Goal: Task Accomplishment & Management: Use online tool/utility

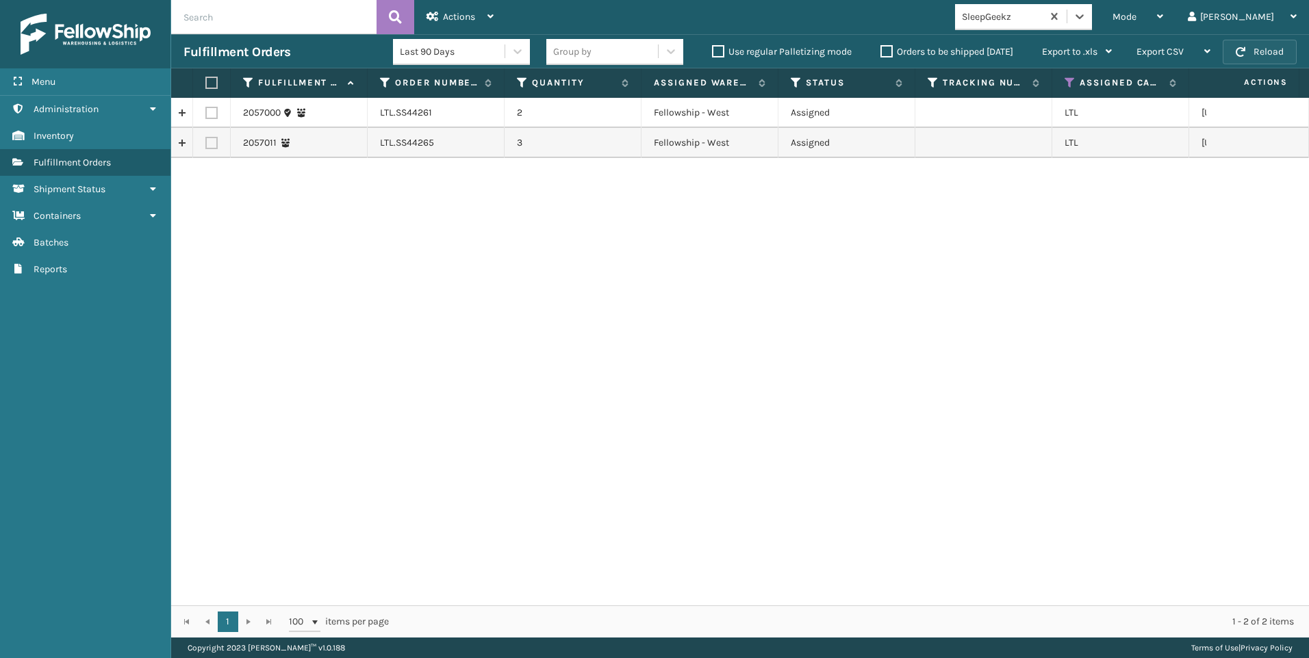
click at [1250, 48] on button "Reload" at bounding box center [1259, 52] width 74 height 25
click at [1043, 13] on div "SleepGeekz" at bounding box center [1002, 17] width 81 height 14
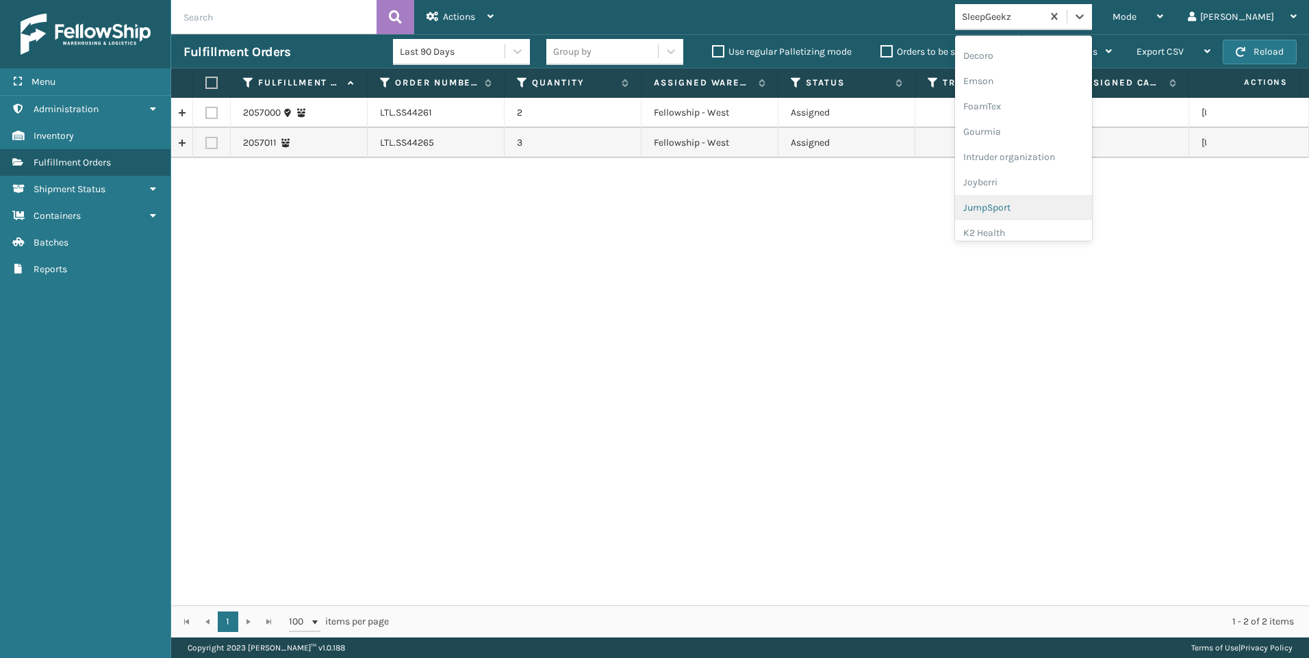
scroll to position [342, 0]
click at [1067, 198] on div "Koolmore" at bounding box center [1023, 189] width 137 height 25
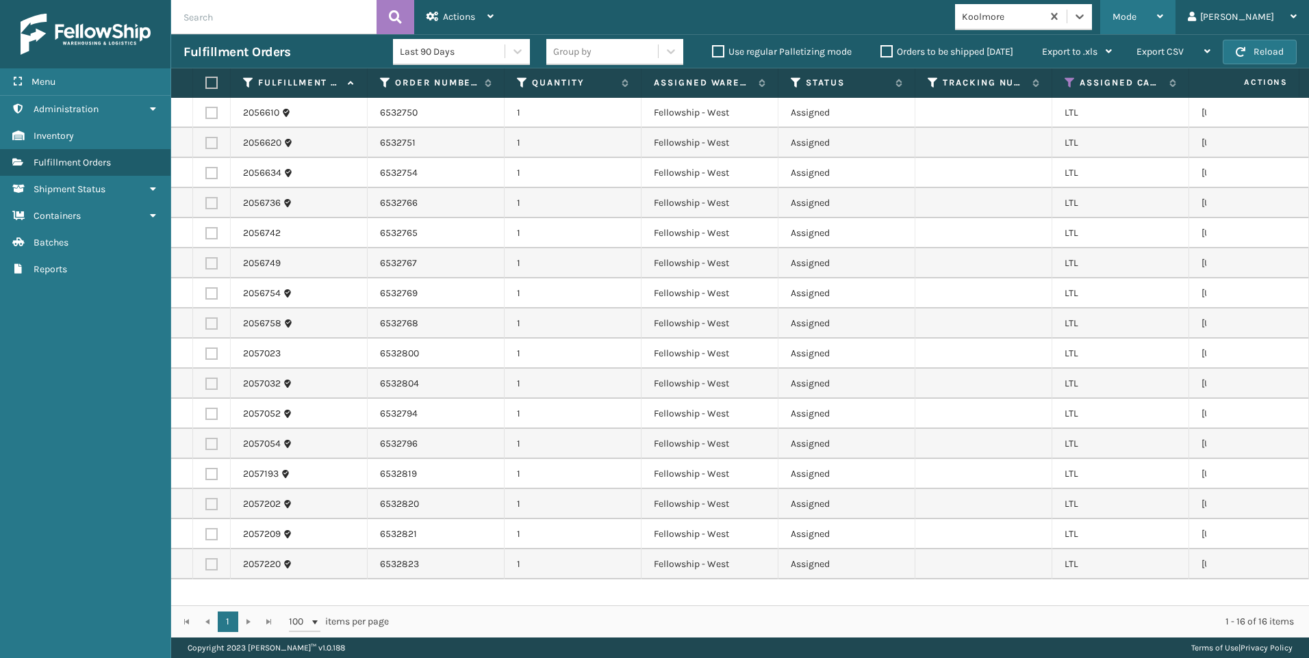
click at [1163, 10] on div "Mode" at bounding box center [1137, 17] width 51 height 34
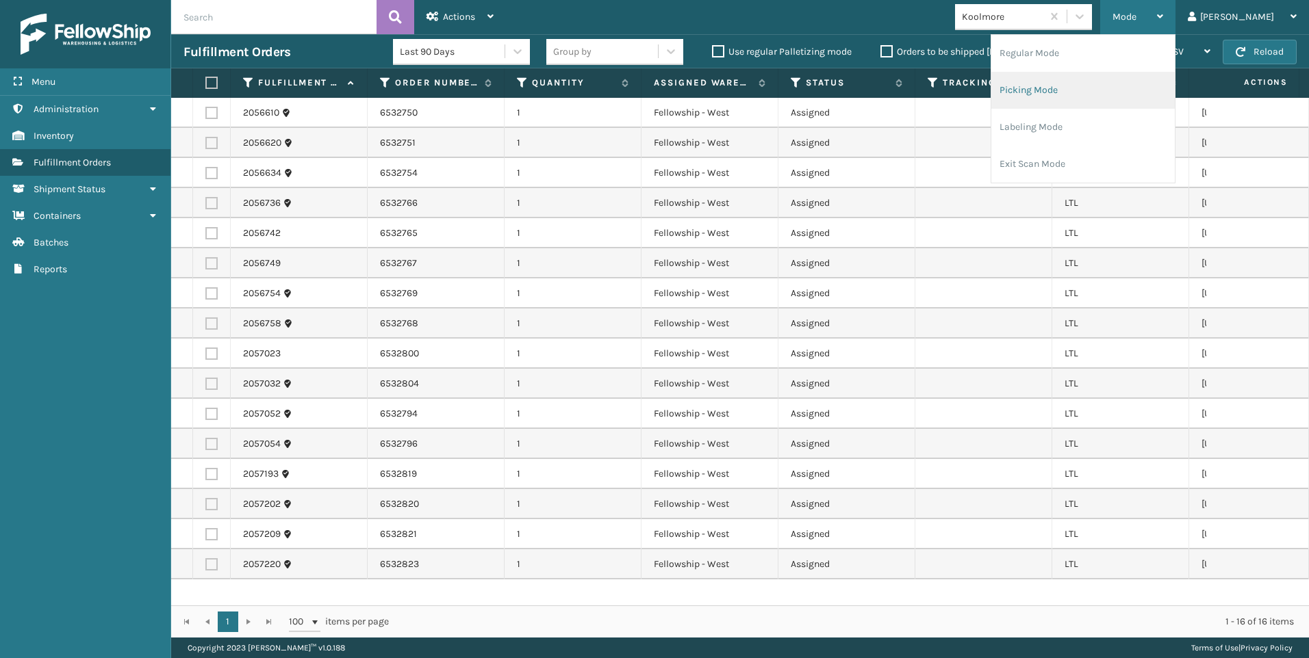
click at [1130, 89] on li "Picking Mode" at bounding box center [1082, 90] width 183 height 37
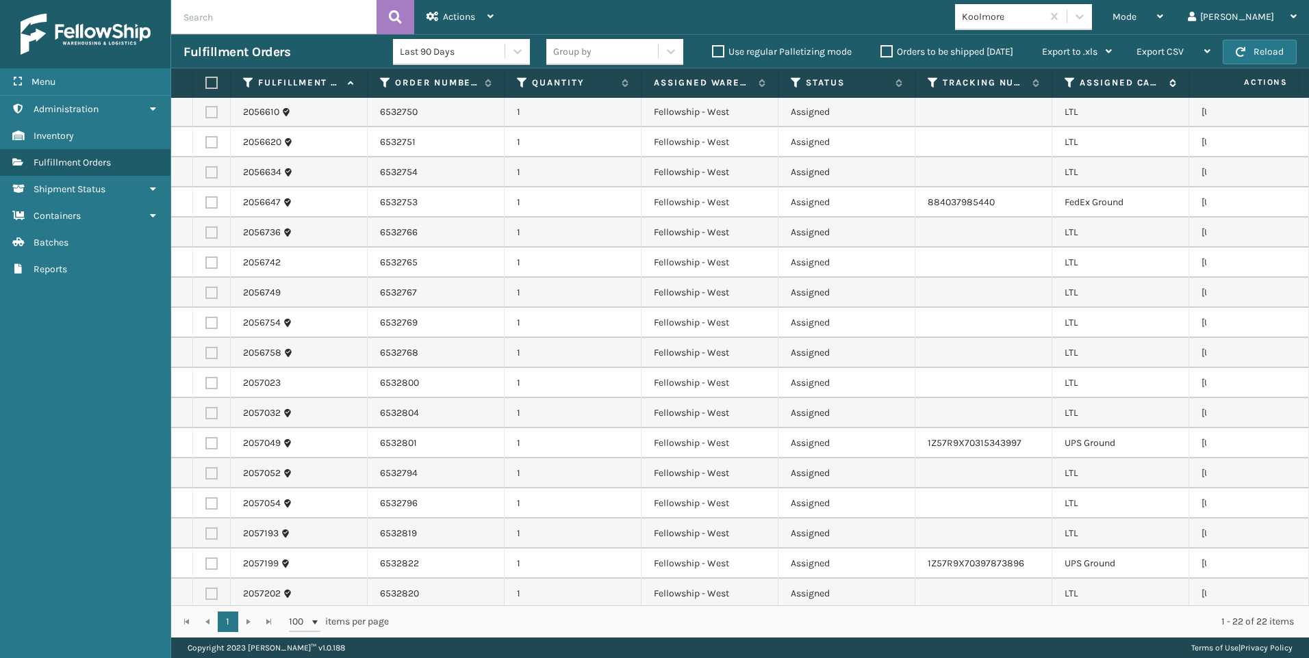
scroll to position [0, 0]
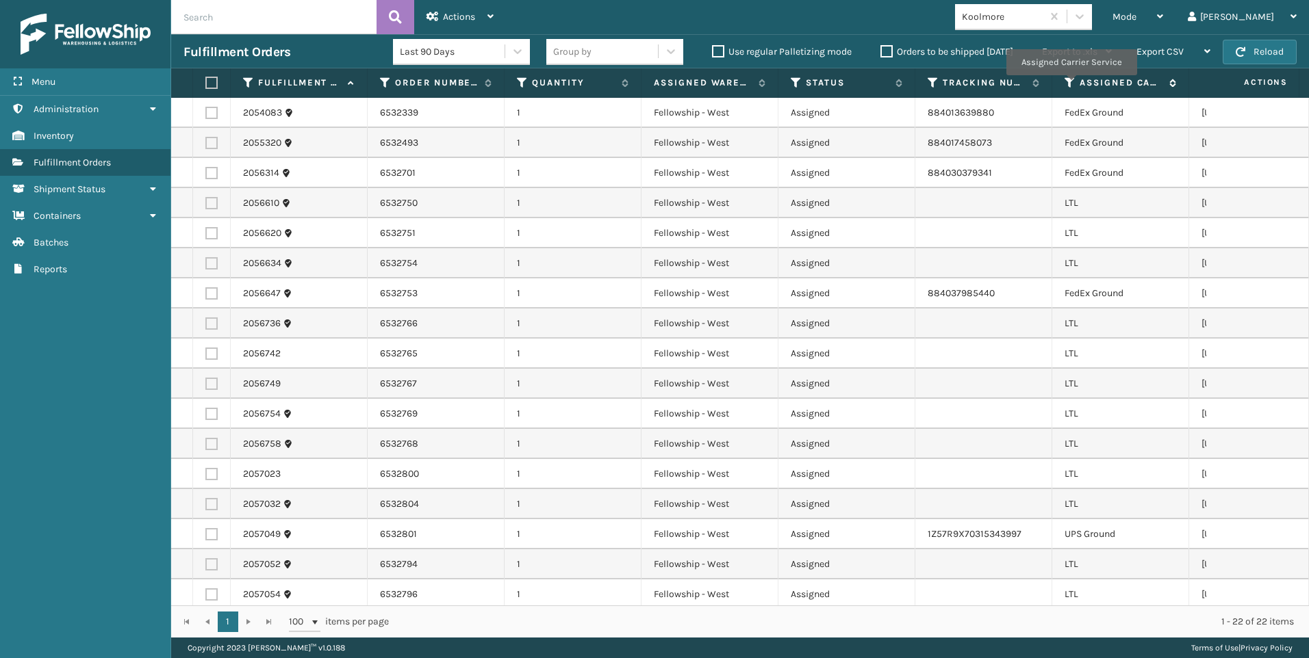
click at [1070, 85] on icon at bounding box center [1069, 83] width 11 height 12
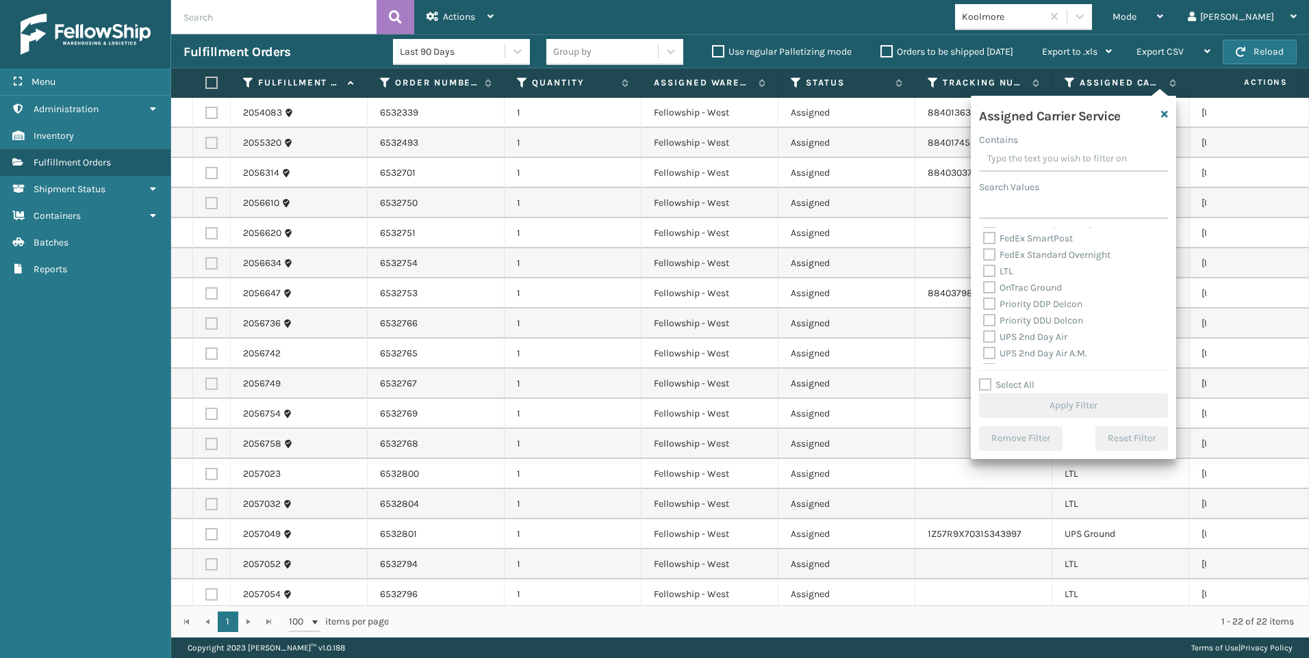
scroll to position [137, 0]
click at [1006, 292] on label "LTL" at bounding box center [998, 296] width 30 height 12
click at [984, 292] on input "LTL" at bounding box center [983, 291] width 1 height 9
checkbox input "true"
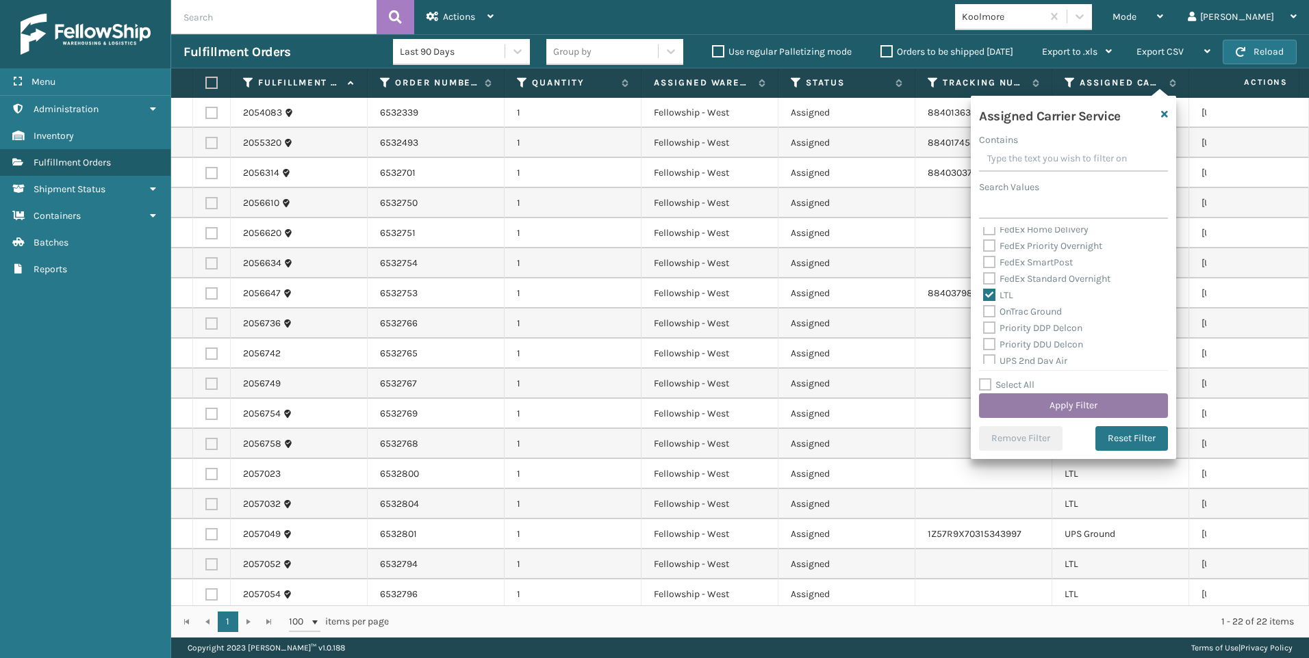
click at [1014, 412] on button "Apply Filter" at bounding box center [1073, 406] width 189 height 25
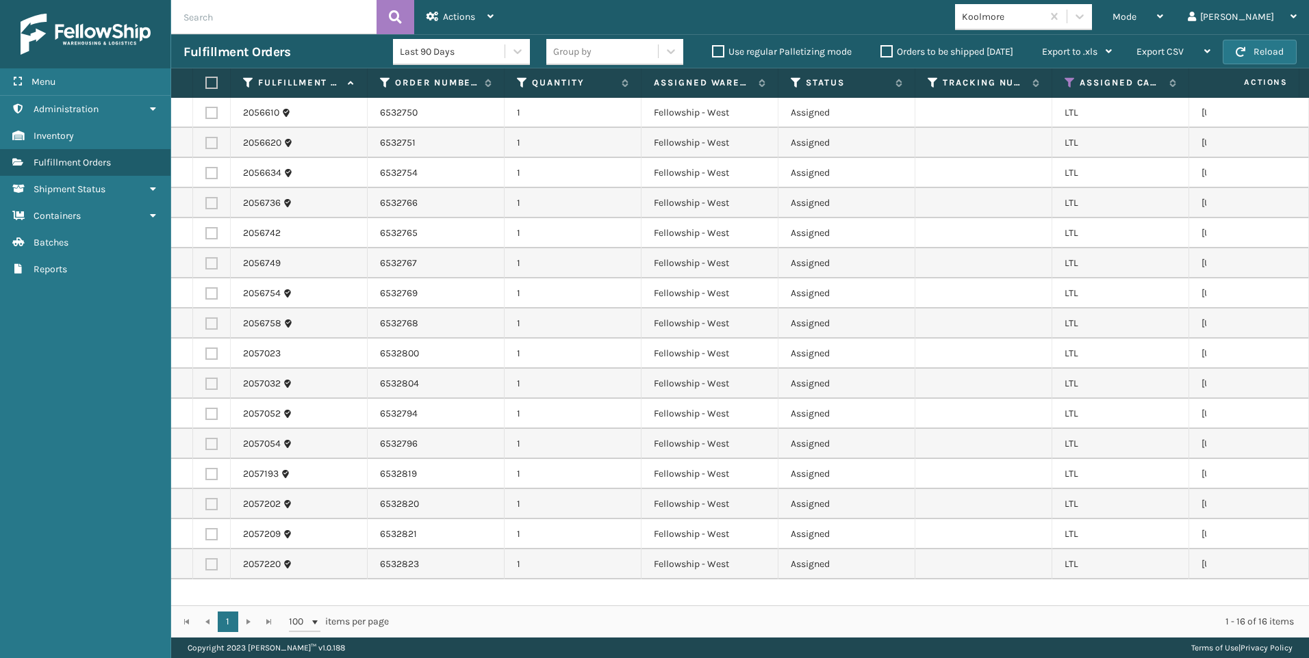
click at [208, 81] on label at bounding box center [209, 83] width 8 height 12
click at [206, 81] on input "checkbox" at bounding box center [205, 83] width 1 height 9
checkbox input "true"
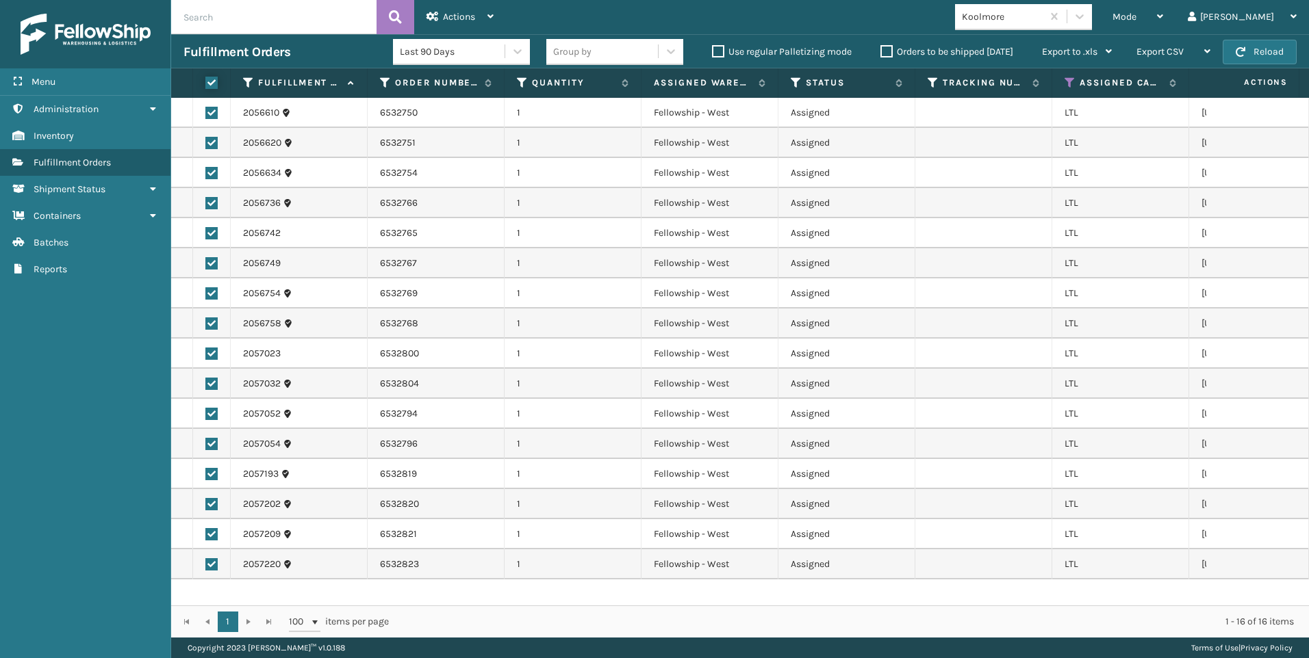
checkbox input "true"
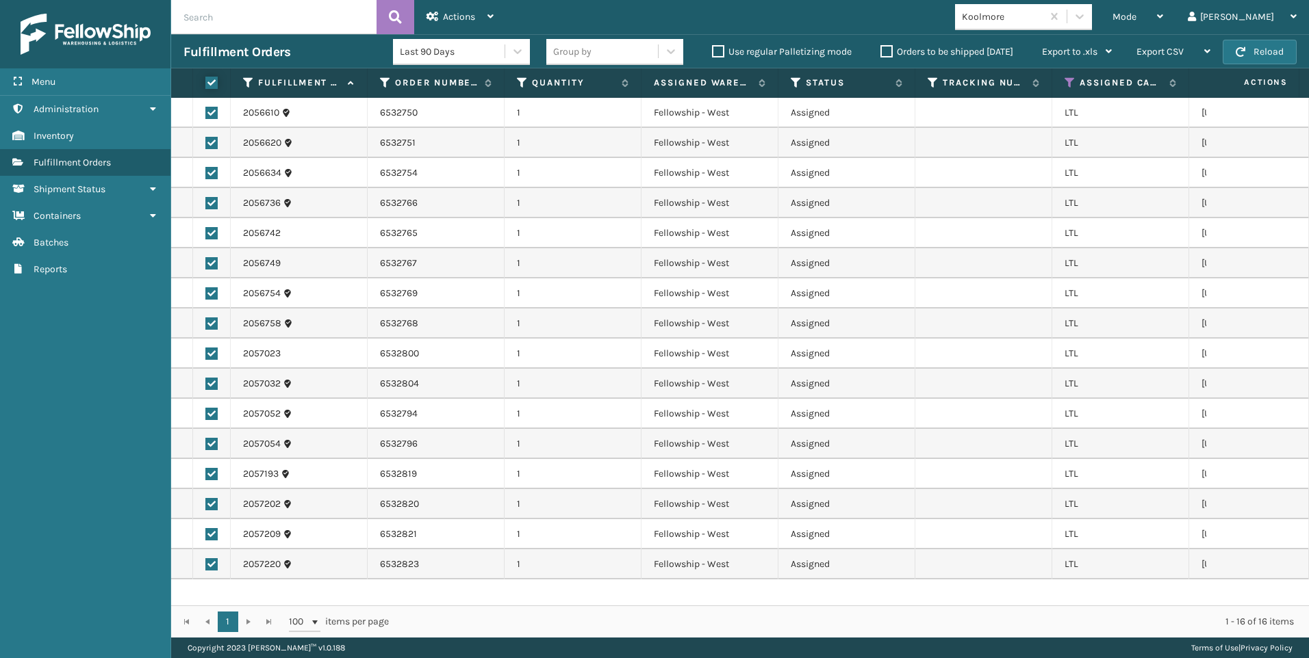
checkbox input "true"
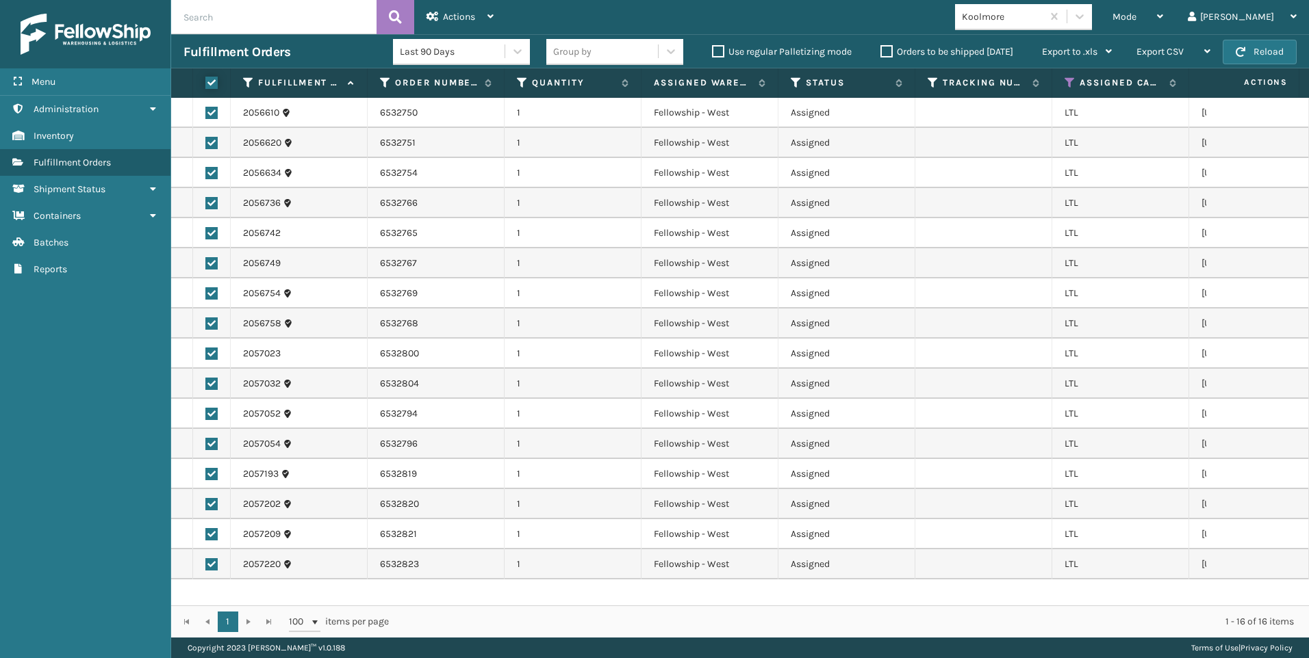
checkbox input "true"
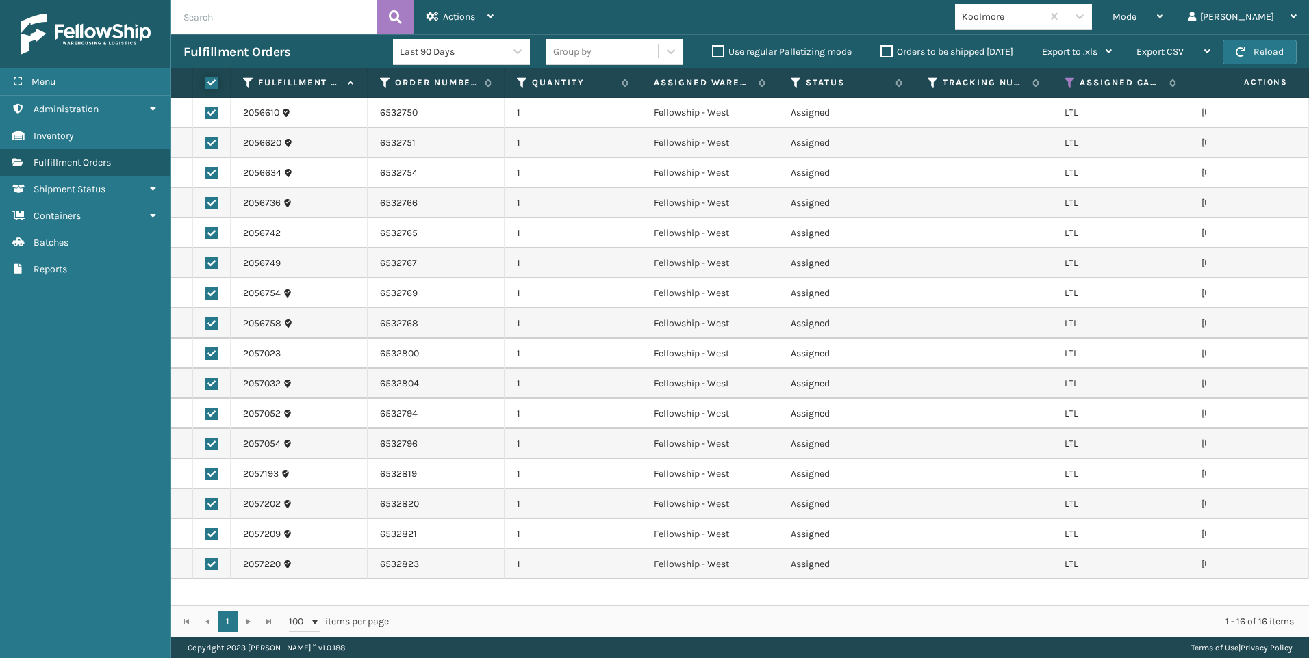
checkbox input "true"
click at [431, 36] on div "Last 90 Days" at bounding box center [461, 52] width 137 height 34
drag, startPoint x: 461, startPoint y: 24, endPoint x: 469, endPoint y: 35, distance: 13.7
click at [461, 24] on div "Actions" at bounding box center [459, 17] width 67 height 34
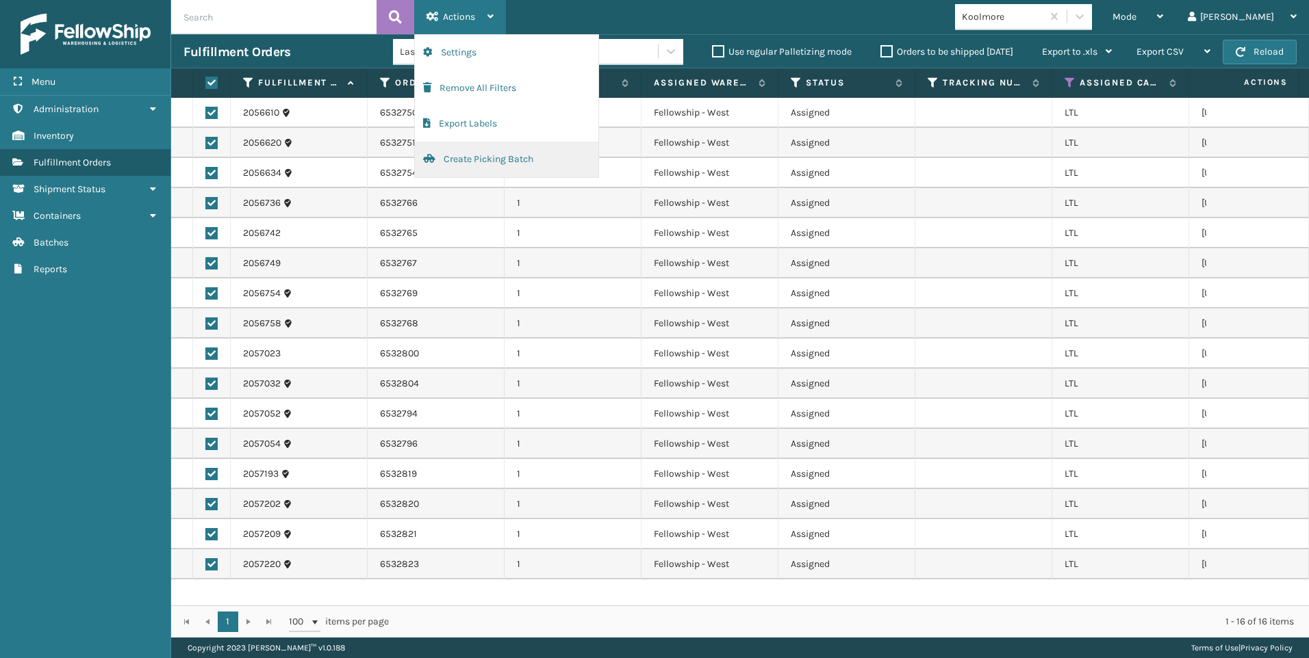
click at [516, 154] on button "Create Picking Batch" at bounding box center [506, 160] width 183 height 36
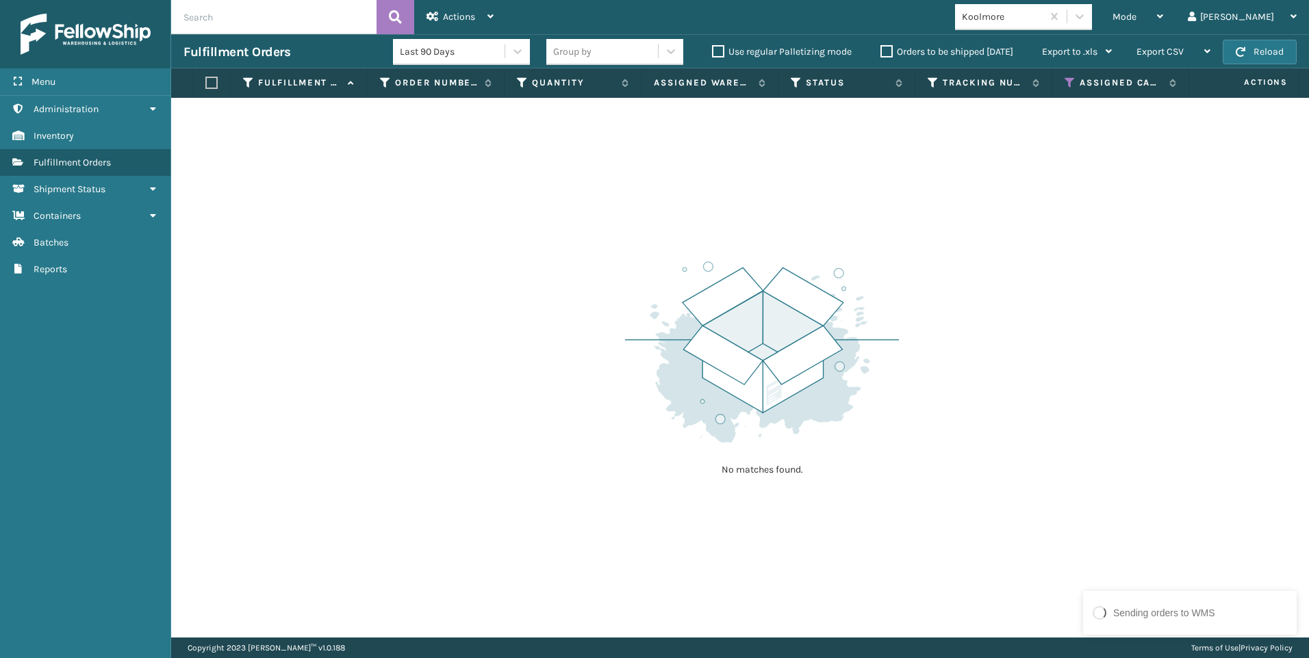
click at [1043, 14] on div "Koolmore" at bounding box center [1002, 17] width 81 height 14
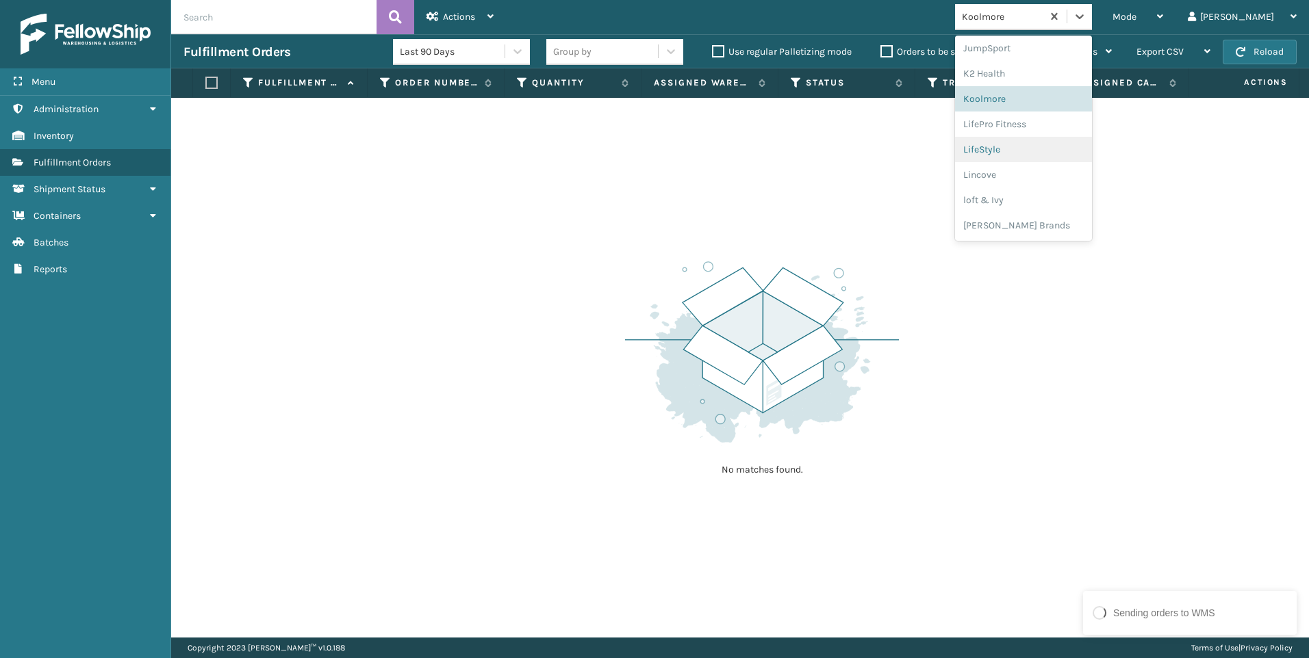
scroll to position [661, 0]
click at [1074, 210] on div "SleepGeekz" at bounding box center [1023, 200] width 137 height 25
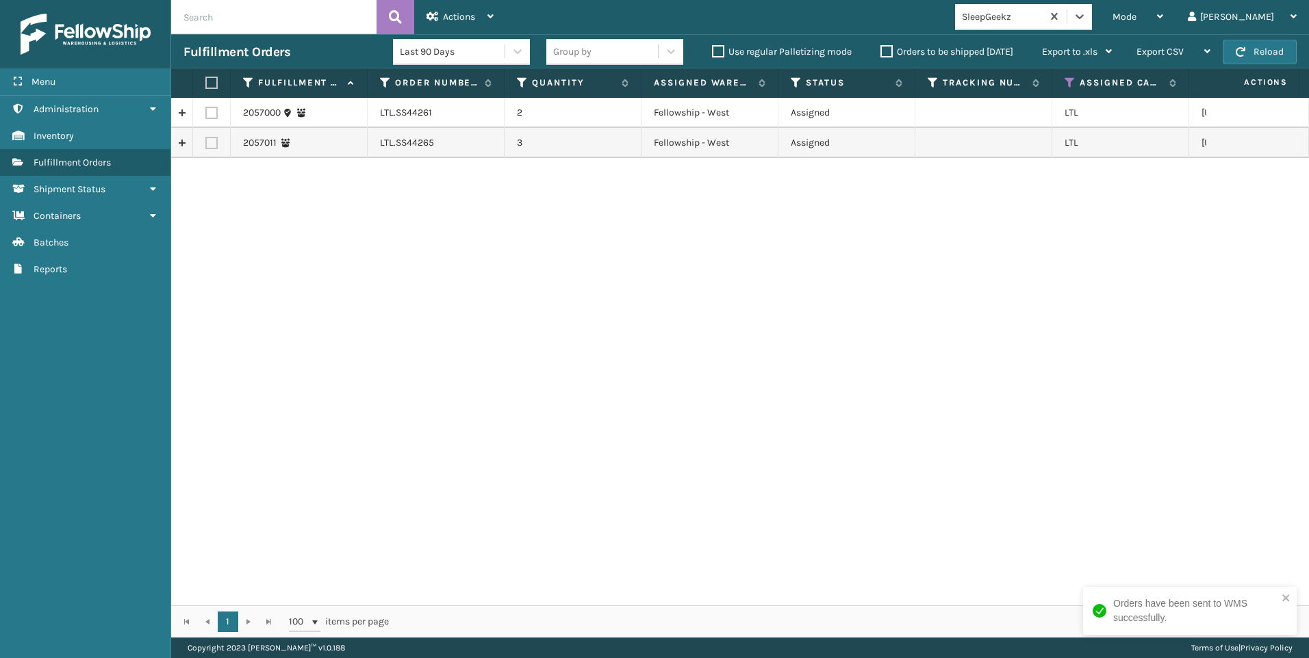
click at [214, 116] on label at bounding box center [211, 113] width 12 height 12
click at [206, 116] on input "checkbox" at bounding box center [205, 111] width 1 height 9
checkbox input "true"
click at [213, 138] on label at bounding box center [211, 143] width 12 height 12
click at [206, 138] on input "checkbox" at bounding box center [205, 141] width 1 height 9
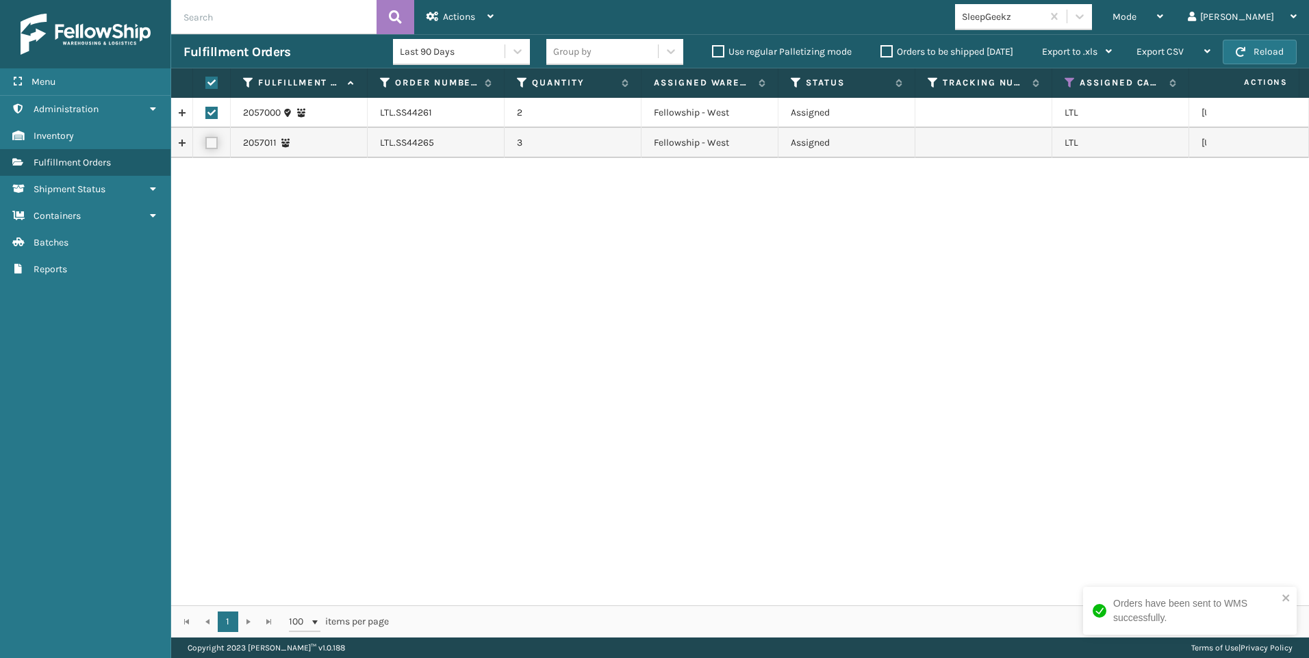
checkbox input "true"
click at [468, 21] on span "Actions" at bounding box center [459, 17] width 32 height 12
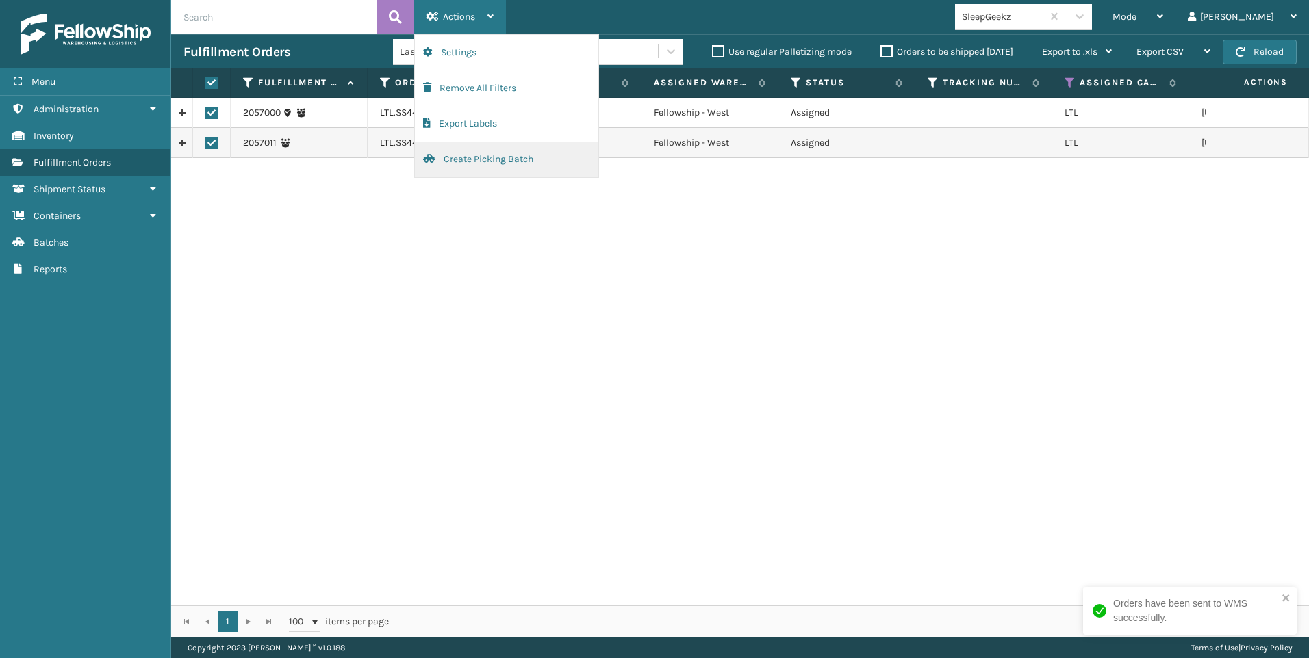
click at [519, 159] on button "Create Picking Batch" at bounding box center [506, 160] width 183 height 36
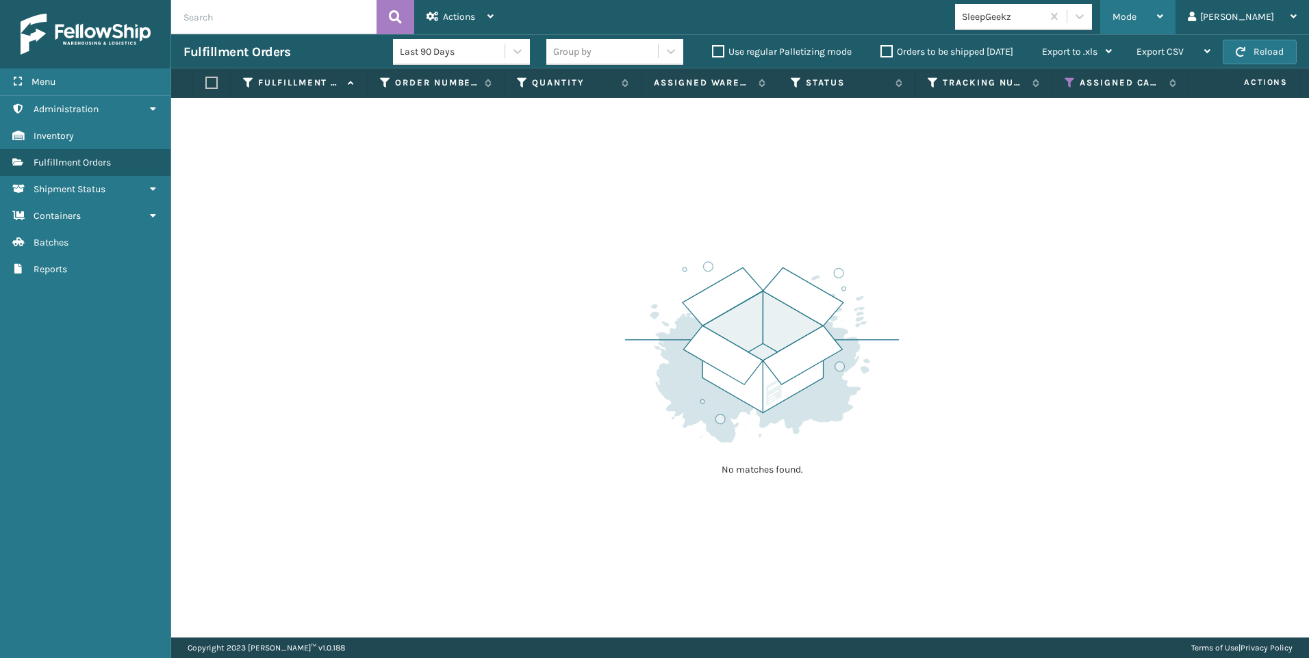
click at [1163, 28] on div "Mode" at bounding box center [1137, 17] width 51 height 34
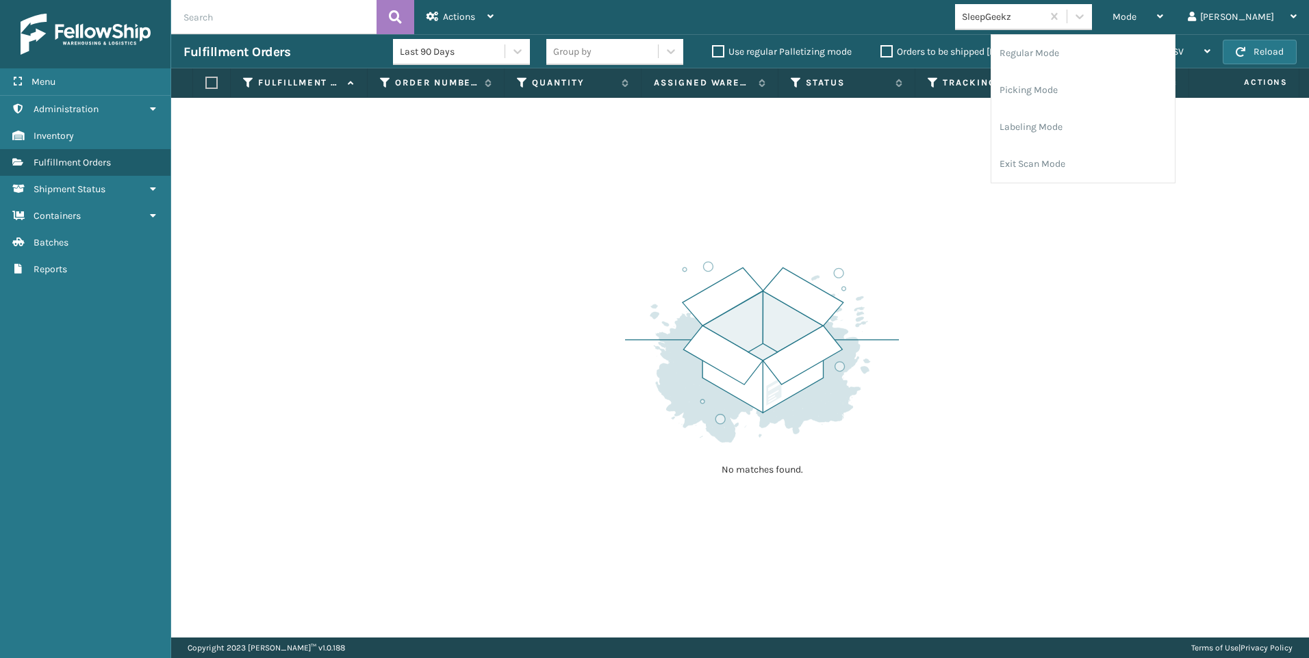
click at [961, 157] on div "No matches found." at bounding box center [739, 368] width 1137 height 540
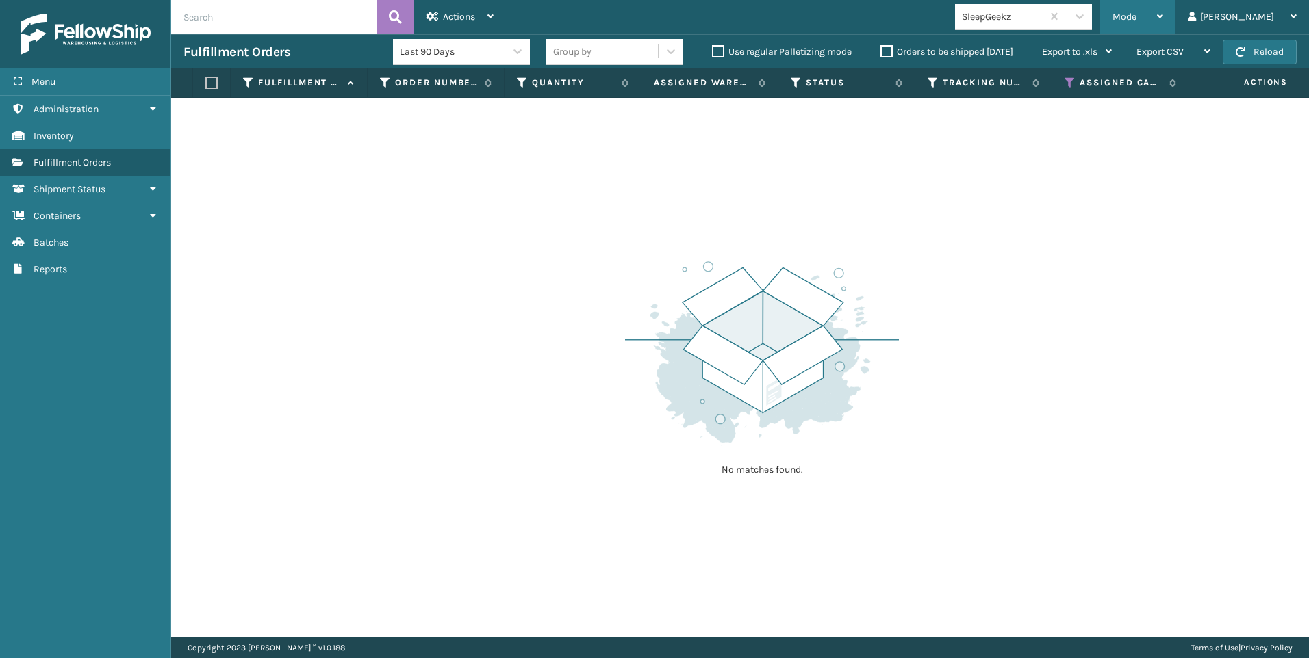
click at [1136, 16] on span "Mode" at bounding box center [1124, 17] width 24 height 12
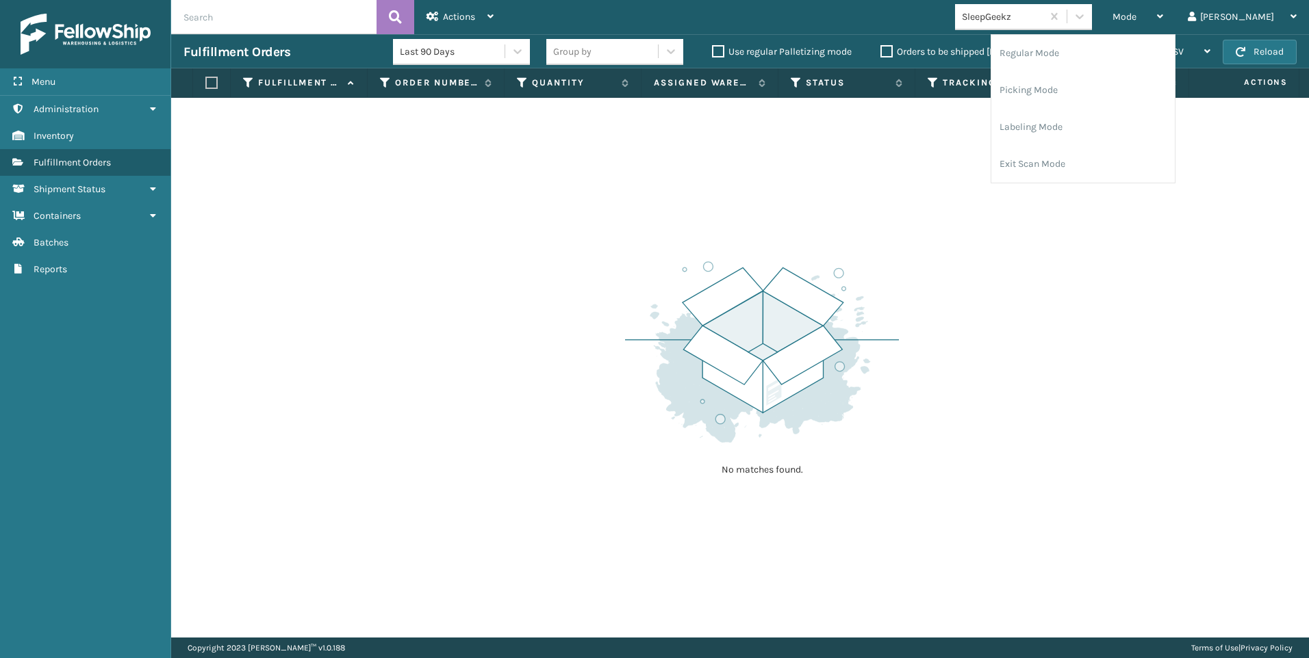
drag, startPoint x: 871, startPoint y: 242, endPoint x: 879, endPoint y: 240, distance: 8.7
click at [879, 240] on div "No matches found." at bounding box center [739, 368] width 1137 height 540
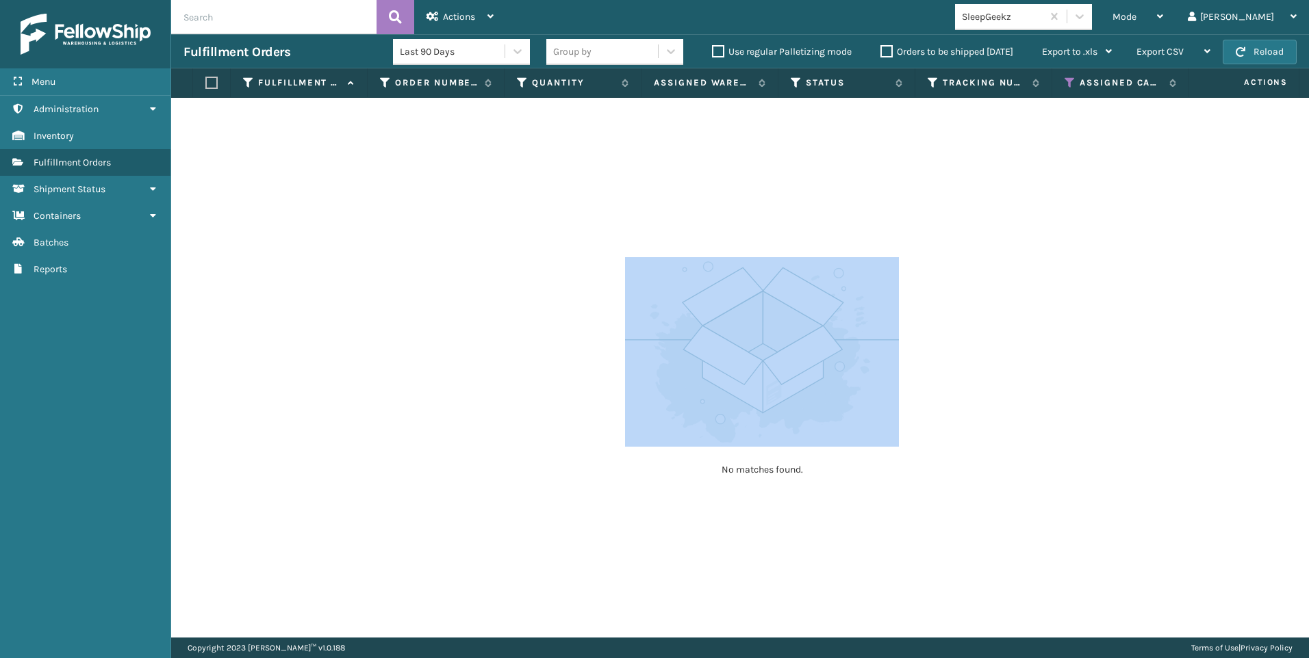
drag, startPoint x: 1216, startPoint y: 140, endPoint x: 1218, endPoint y: 132, distance: 8.0
click at [1216, 140] on div "No matches found." at bounding box center [739, 368] width 1137 height 540
click at [1286, 49] on button "Reload" at bounding box center [1259, 52] width 74 height 25
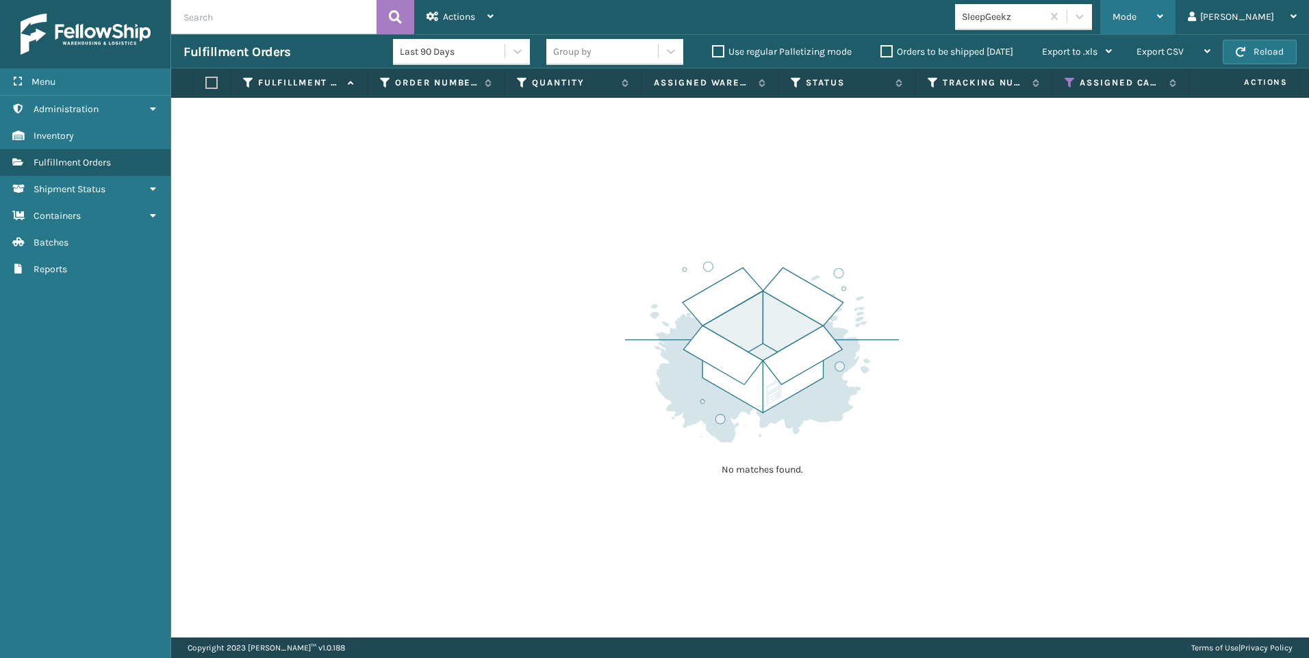
click at [1136, 16] on span "Mode" at bounding box center [1124, 17] width 24 height 12
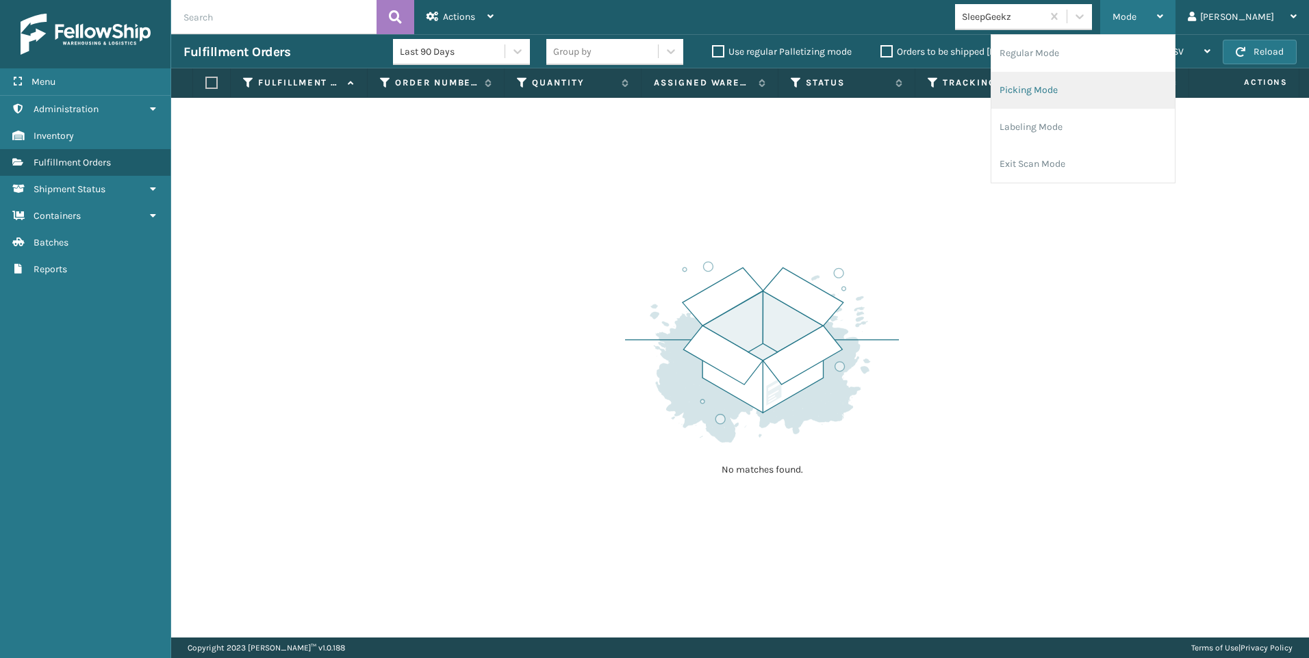
click at [1119, 99] on li "Picking Mode" at bounding box center [1082, 90] width 183 height 37
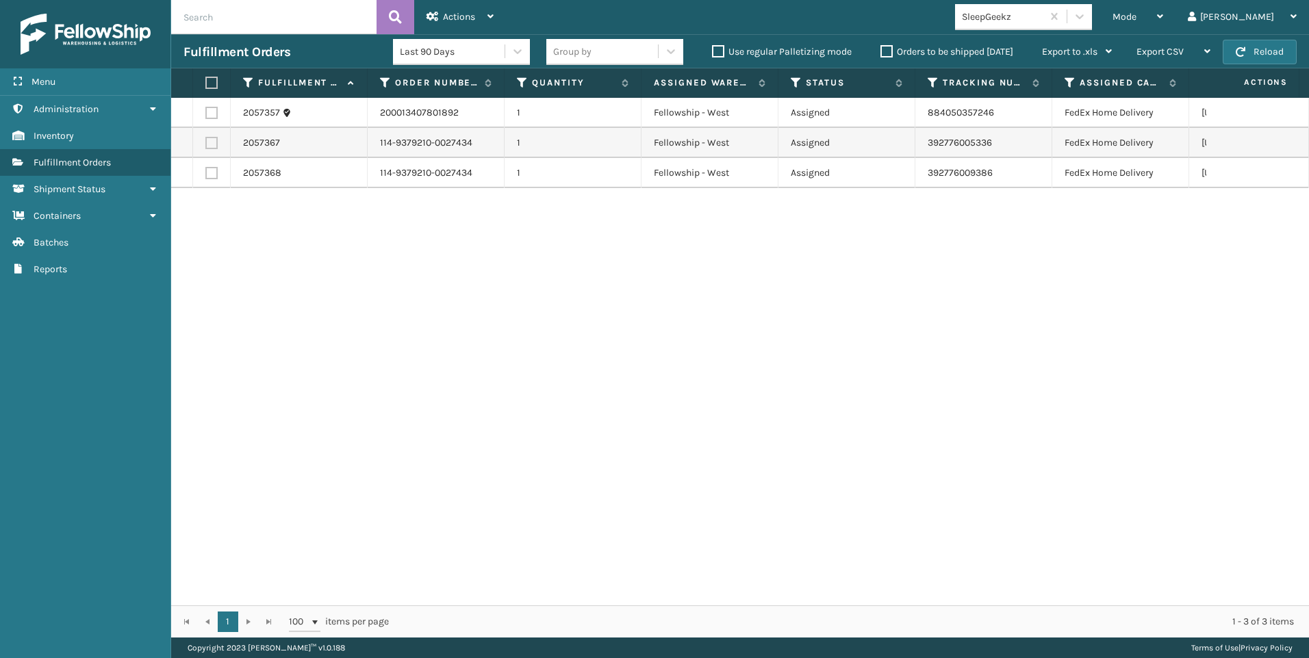
click at [1043, 14] on div "SleepGeekz" at bounding box center [1002, 17] width 81 height 14
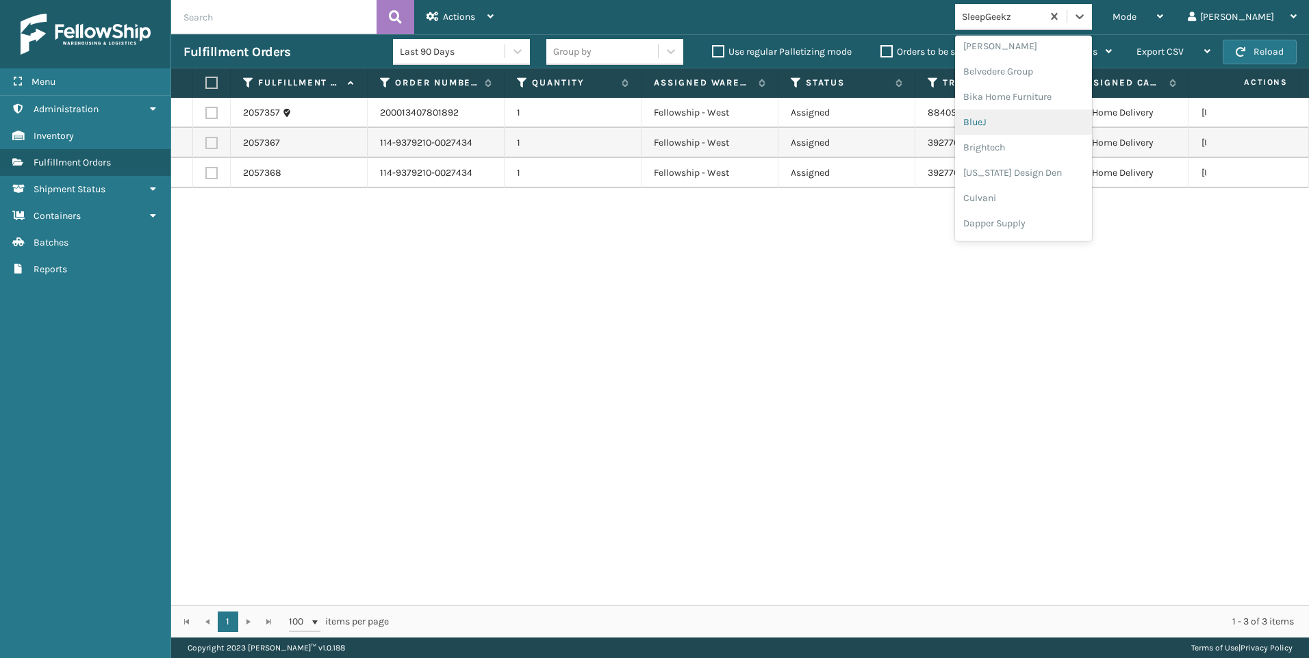
scroll to position [342, 0]
click at [1087, 185] on div "Koolmore" at bounding box center [1023, 189] width 137 height 25
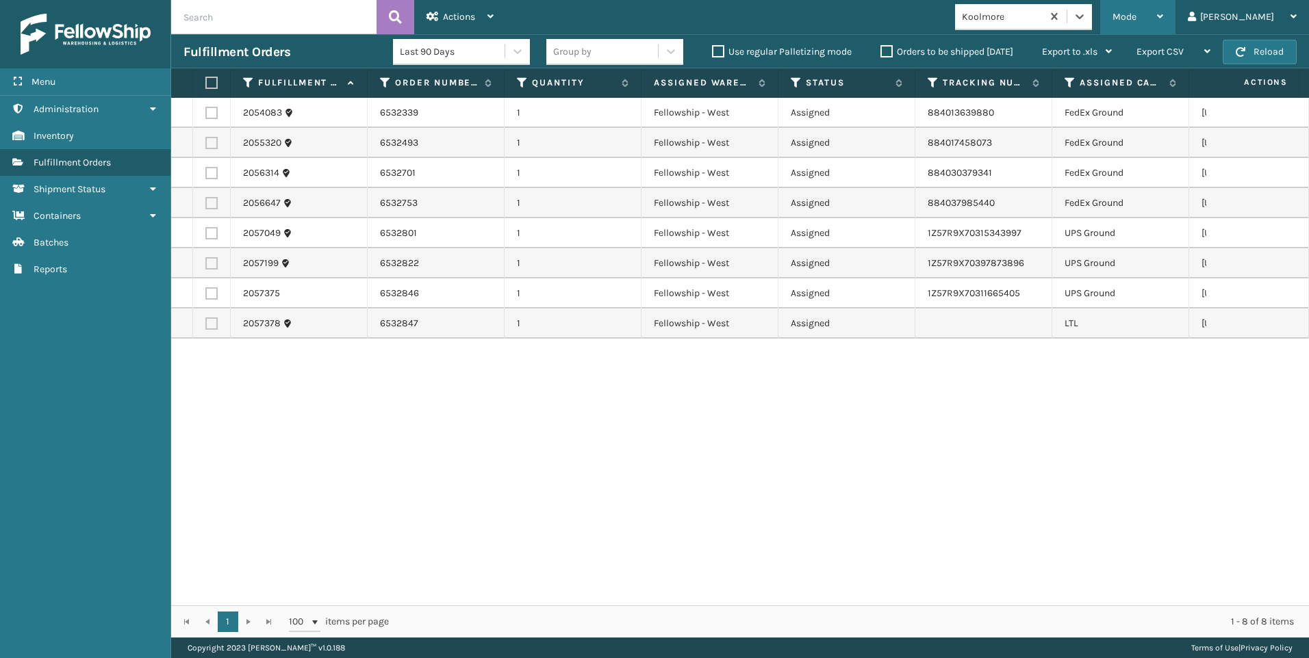
click at [1163, 5] on div "Mode" at bounding box center [1137, 17] width 51 height 34
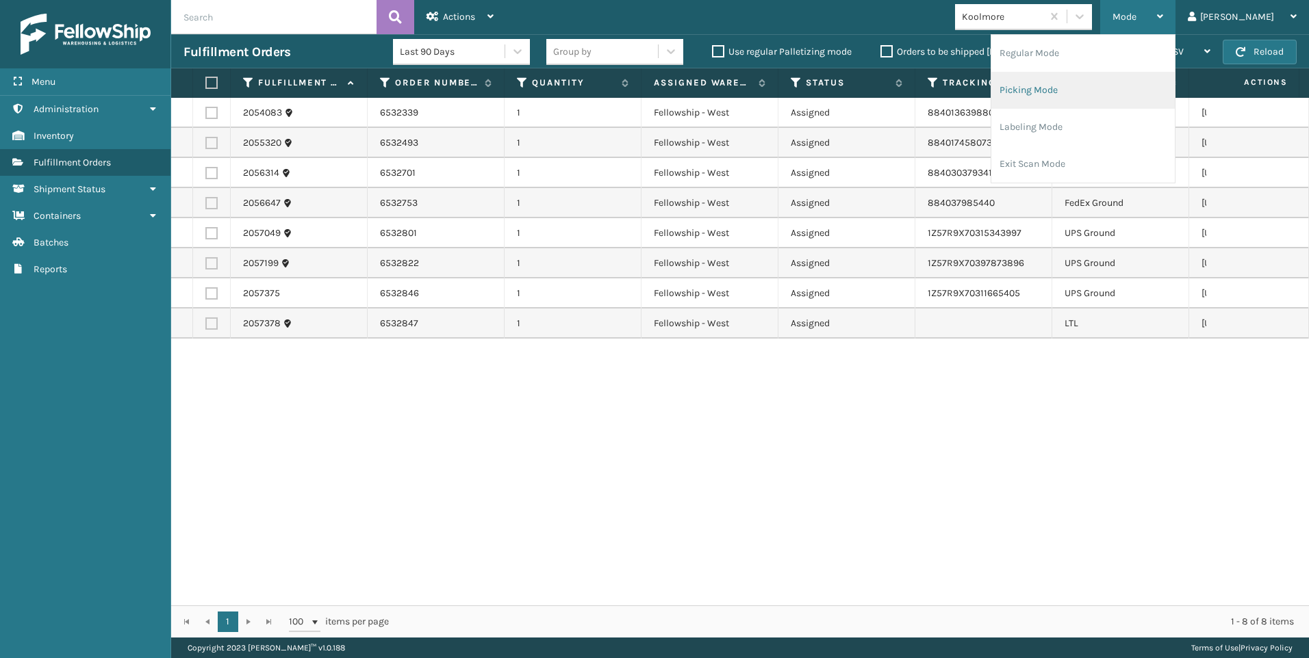
click at [1153, 83] on li "Picking Mode" at bounding box center [1082, 90] width 183 height 37
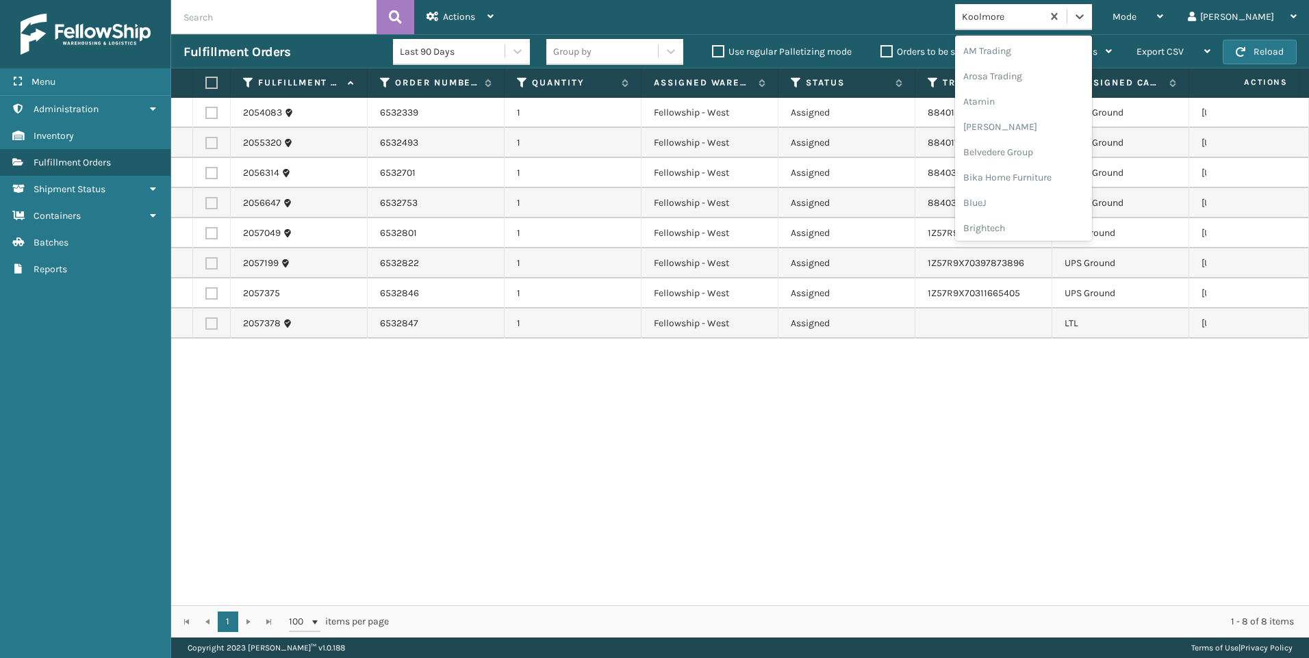
click at [1043, 12] on div "Koolmore" at bounding box center [1002, 17] width 81 height 14
click at [1163, 10] on div "Mode" at bounding box center [1137, 17] width 51 height 34
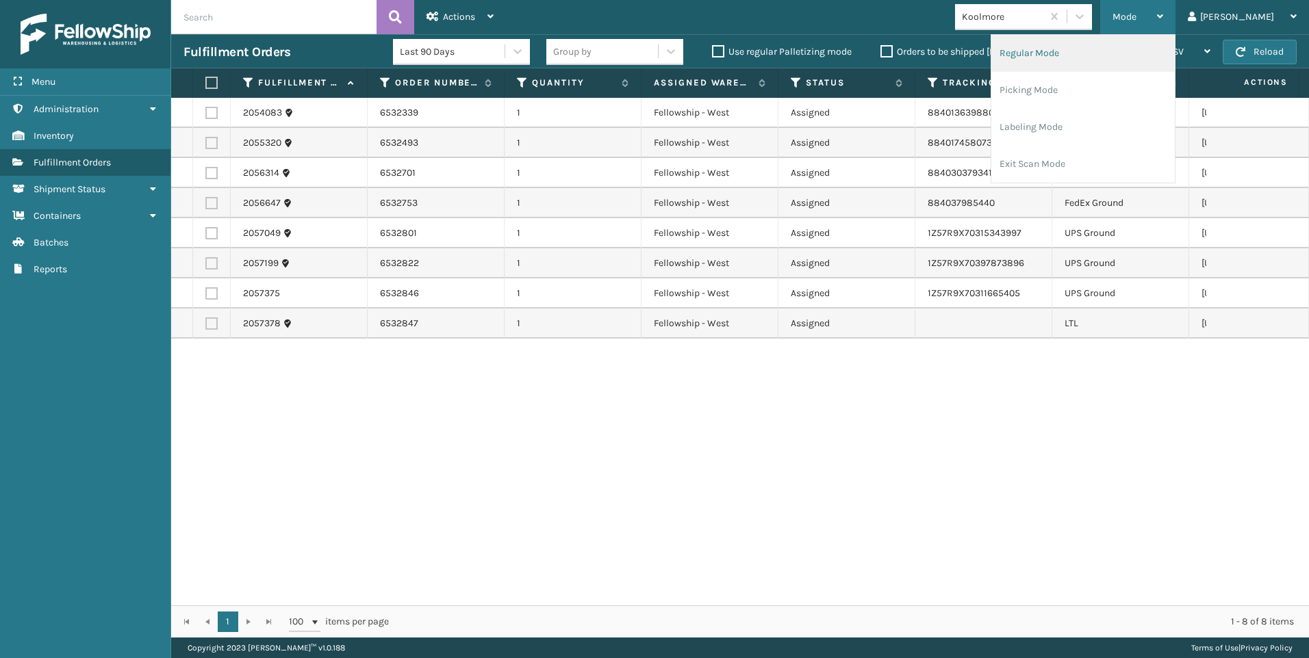
click at [1099, 53] on li "Regular Mode" at bounding box center [1082, 53] width 183 height 37
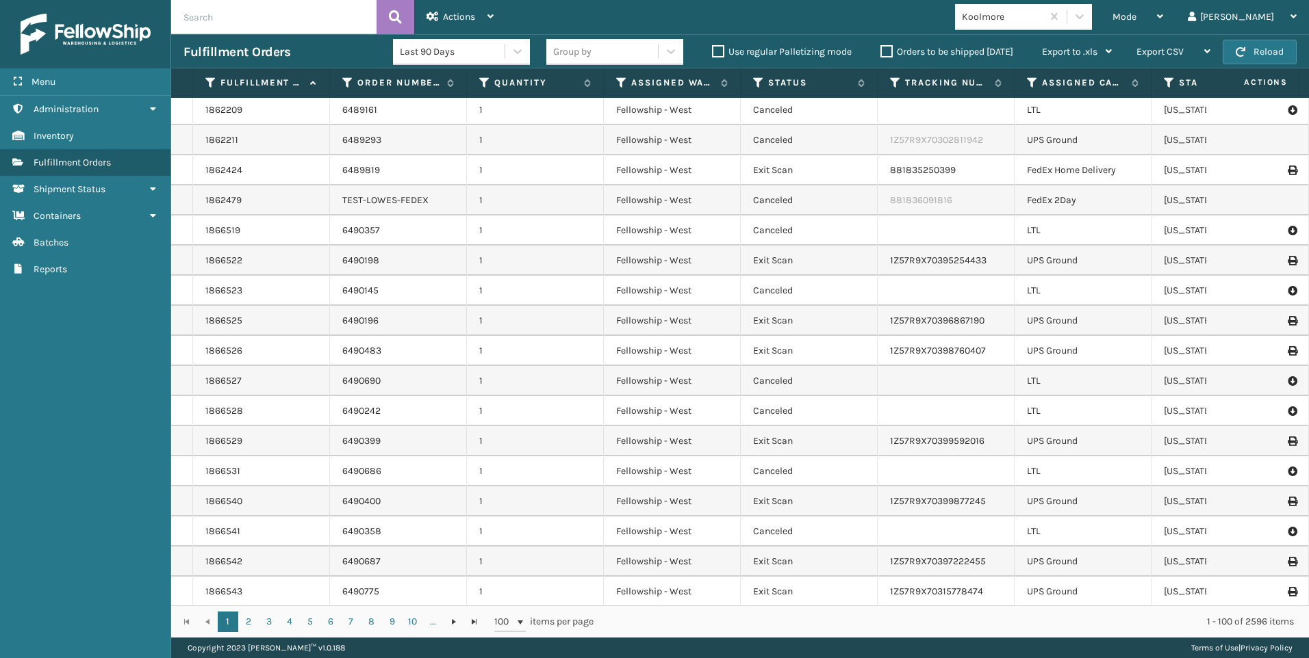
scroll to position [0, 0]
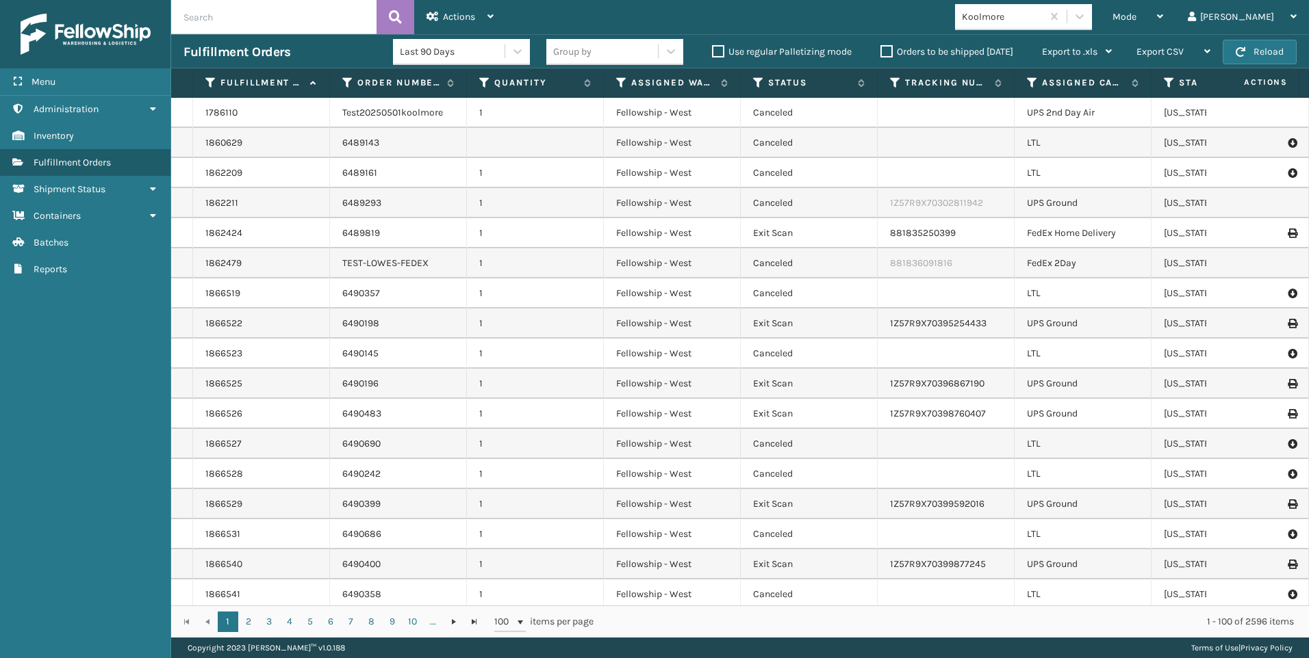
click at [244, 30] on input "text" at bounding box center [273, 17] width 205 height 34
click at [318, 15] on input "text" at bounding box center [273, 17] width 205 height 34
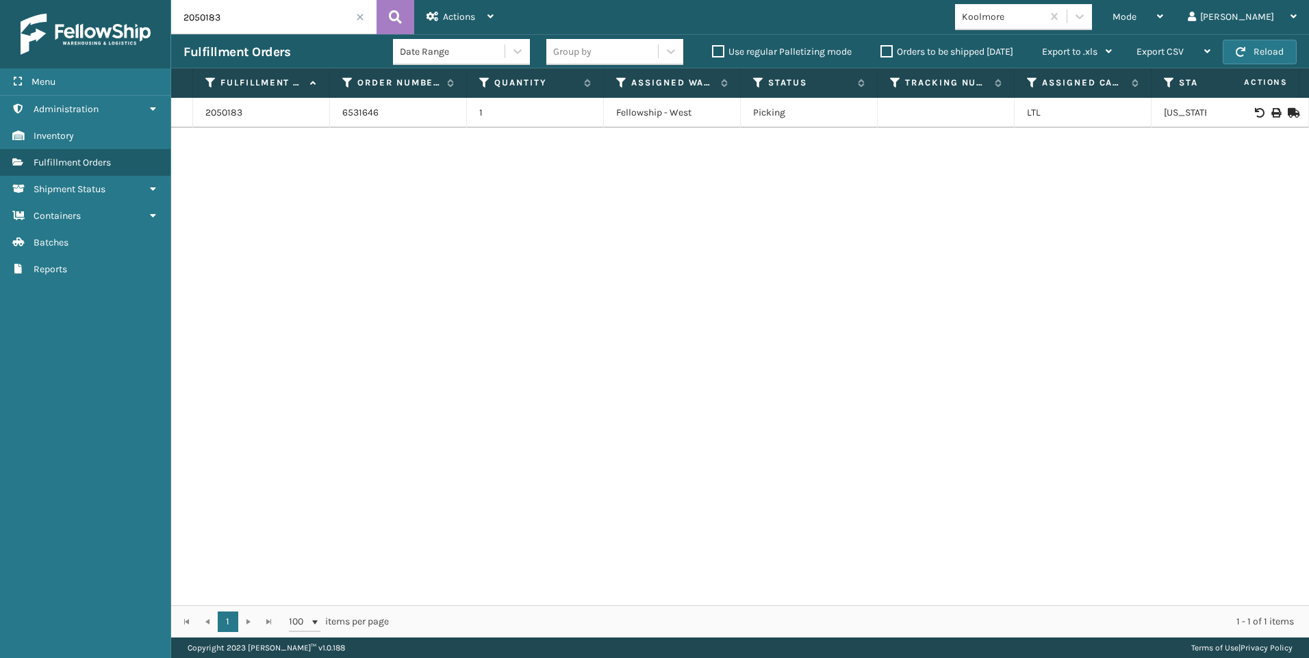
click at [1258, 114] on div at bounding box center [1256, 113] width 77 height 10
click at [1259, 112] on div at bounding box center [1256, 113] width 77 height 10
click at [1260, 112] on div at bounding box center [1256, 113] width 77 height 10
click at [1271, 105] on td at bounding box center [1257, 113] width 103 height 30
click at [1271, 110] on icon at bounding box center [1275, 113] width 8 height 10
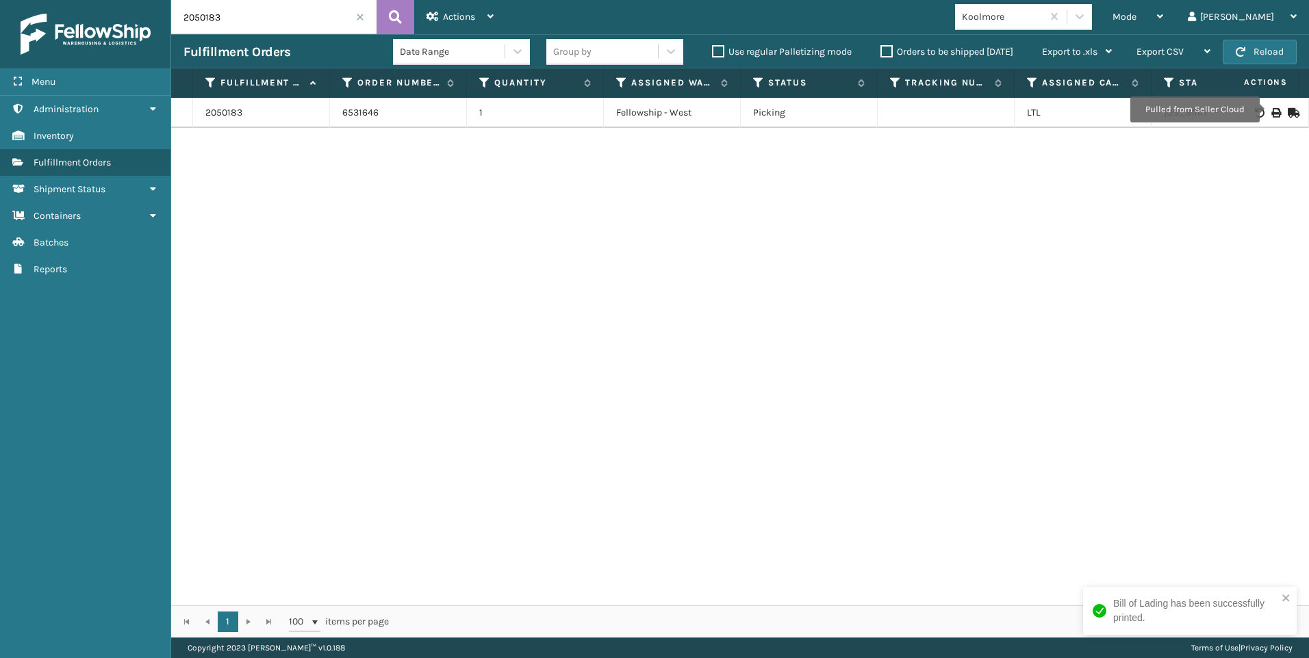
drag, startPoint x: 175, startPoint y: 16, endPoint x: 129, endPoint y: 14, distance: 46.6
click at [130, 0] on div "Menu Administration Inventory Fulfillment Orders Shipment Status Containers Bat…" at bounding box center [654, 0] width 1309 height 0
click at [1271, 110] on icon at bounding box center [1275, 113] width 8 height 10
drag, startPoint x: 250, startPoint y: 21, endPoint x: 35, endPoint y: 18, distance: 215.6
click at [44, 0] on div "Menu Administration Inventory Fulfillment Orders Shipment Status Containers Bat…" at bounding box center [654, 0] width 1309 height 0
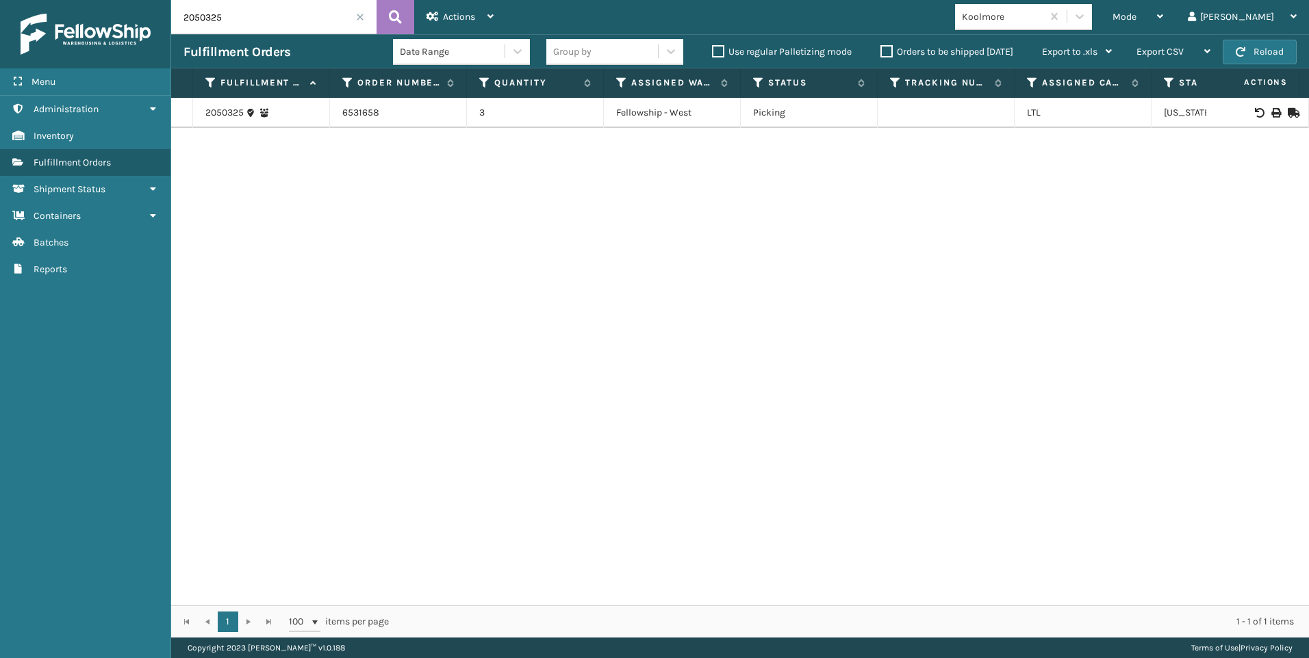
click at [253, 5] on input "2050325" at bounding box center [273, 17] width 205 height 34
drag, startPoint x: 255, startPoint y: 14, endPoint x: 0, endPoint y: 14, distance: 254.6
click at [49, 0] on div "Menu Inventory Administration Inventory Inventory Inventory Fulfillment Orders …" at bounding box center [654, 0] width 1309 height 0
click at [1266, 106] on td at bounding box center [1257, 113] width 103 height 30
click at [1271, 108] on icon at bounding box center [1275, 113] width 8 height 10
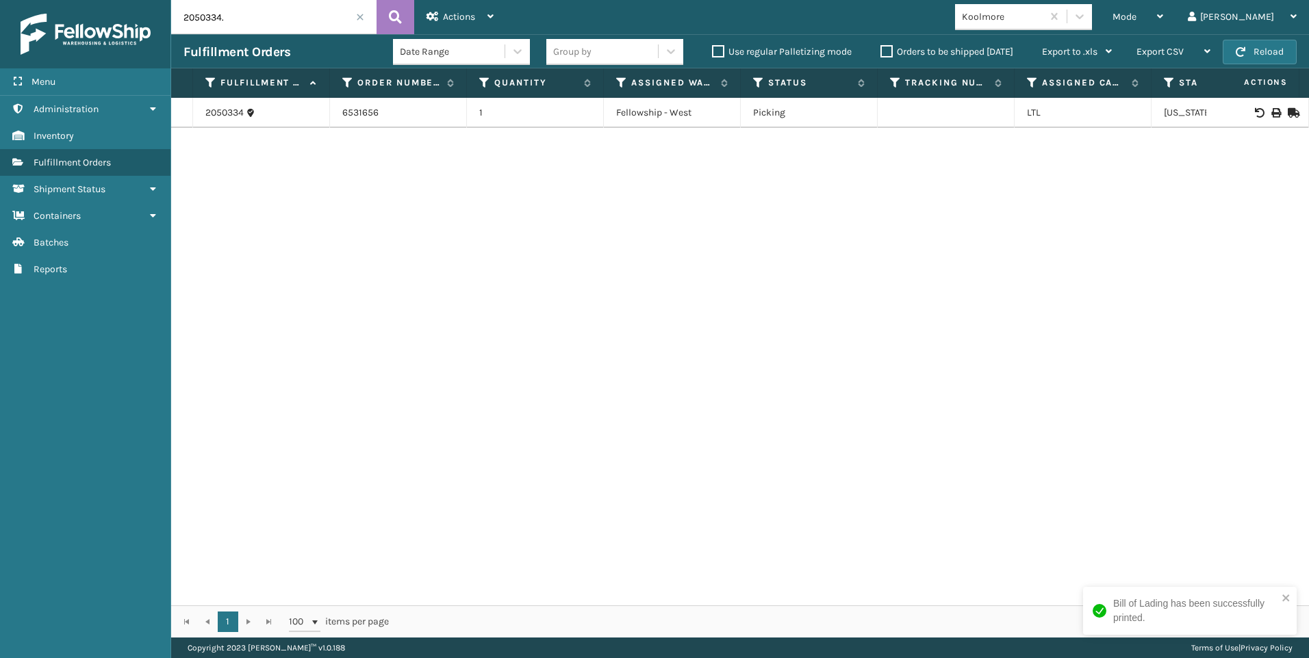
click at [216, 15] on input "2050334." at bounding box center [273, 17] width 205 height 34
drag, startPoint x: 240, startPoint y: 15, endPoint x: 30, endPoint y: 21, distance: 210.2
click at [41, 0] on div "Menu Inventory Administration Inventory Inventory Inventory Fulfillment Orders …" at bounding box center [654, 0] width 1309 height 0
click at [257, 21] on input "20" at bounding box center [273, 17] width 205 height 34
click at [1271, 114] on icon at bounding box center [1275, 113] width 8 height 10
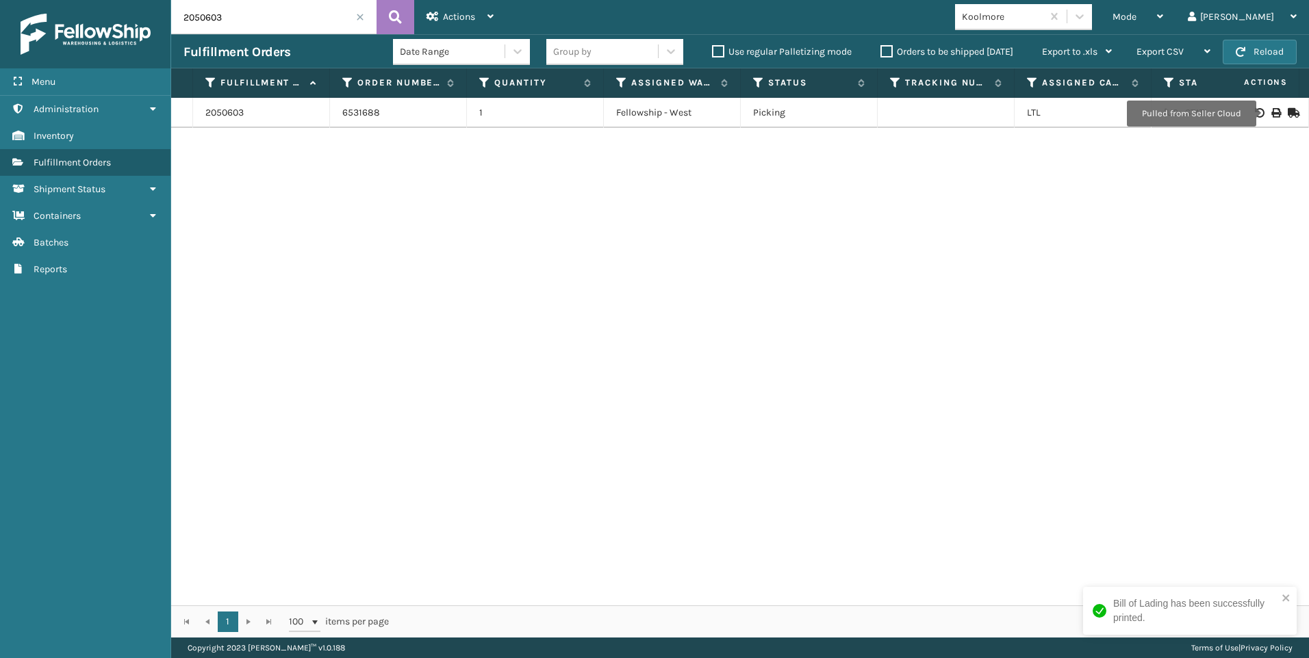
drag, startPoint x: 253, startPoint y: 12, endPoint x: 0, endPoint y: 34, distance: 254.2
click at [0, 30] on html "Bill of Lading has been successfully printed. Menu Inventory Administration Inv…" at bounding box center [654, 329] width 1309 height 658
click at [1271, 111] on icon at bounding box center [1275, 113] width 8 height 10
drag, startPoint x: 227, startPoint y: 8, endPoint x: 109, endPoint y: 3, distance: 117.8
click at [133, 0] on div "Menu Inventory Administration Inventory Inventory Inventory Fulfillment Orders …" at bounding box center [654, 0] width 1309 height 0
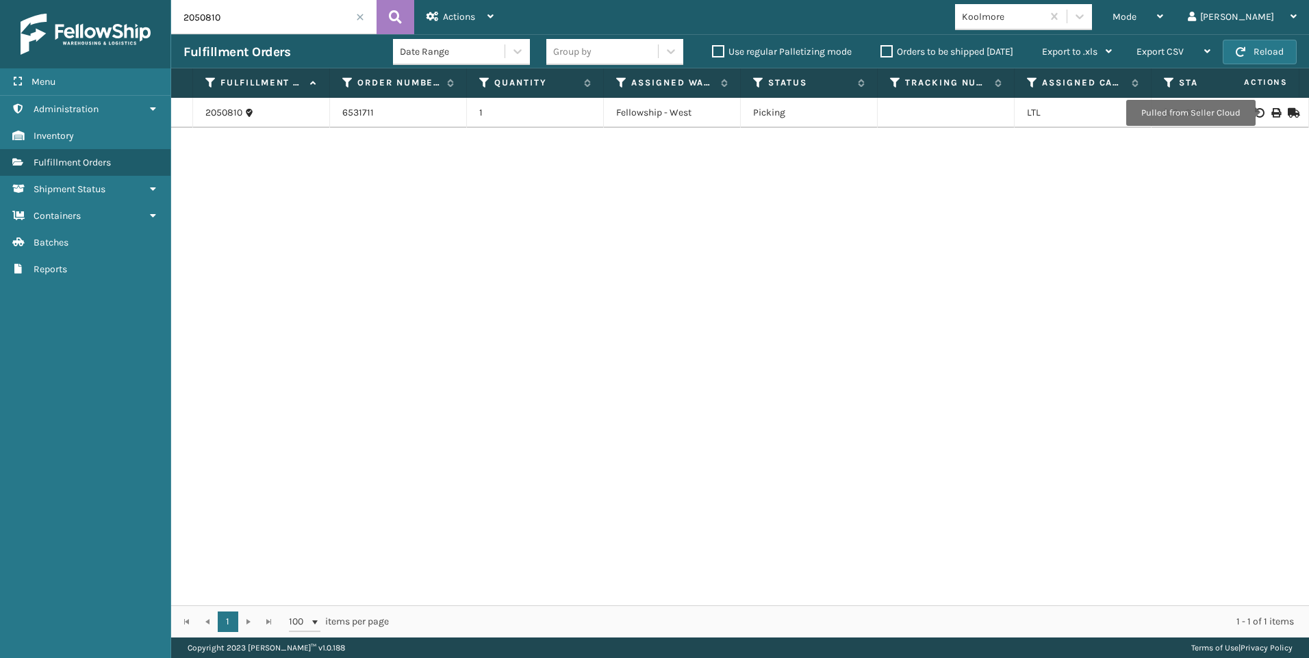
click at [1262, 106] on td at bounding box center [1257, 113] width 103 height 30
click at [1271, 113] on icon at bounding box center [1275, 113] width 8 height 10
drag, startPoint x: 241, startPoint y: 23, endPoint x: 75, endPoint y: 34, distance: 166.0
click at [110, 0] on div "Menu Inventory Administration Inventory Inventory Inventory Fulfillment Orders …" at bounding box center [654, 0] width 1309 height 0
click at [1271, 109] on icon at bounding box center [1275, 113] width 8 height 10
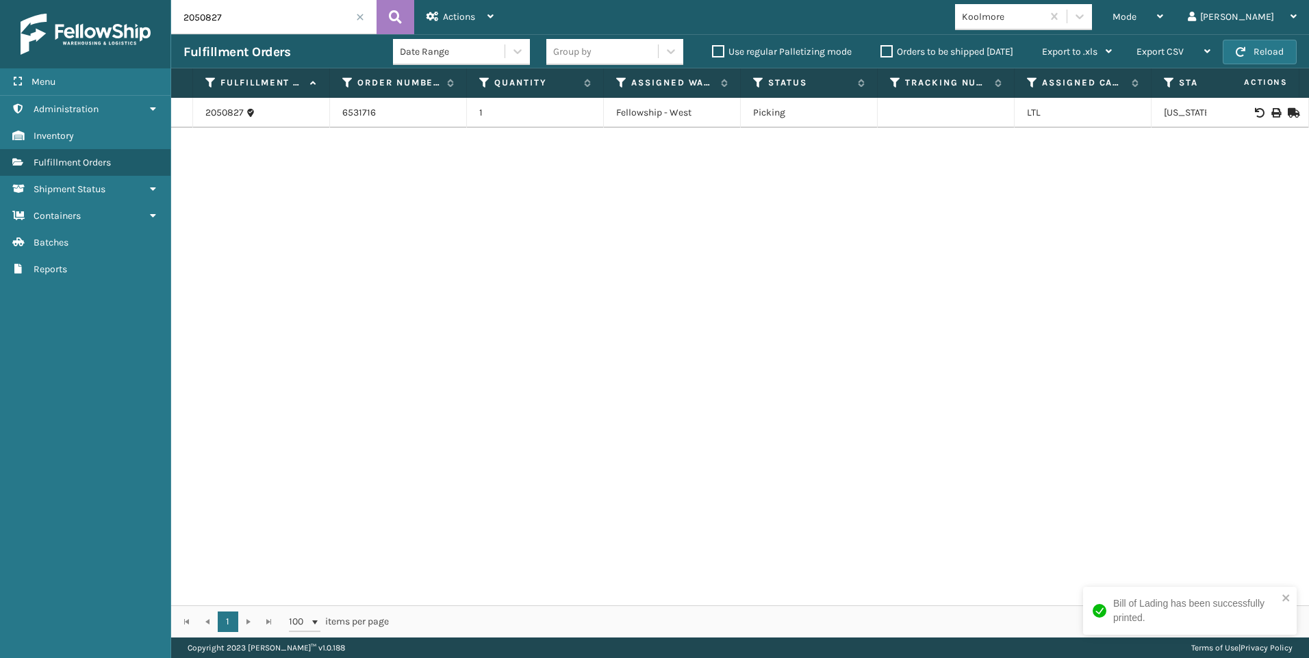
drag, startPoint x: 239, startPoint y: 11, endPoint x: 29, endPoint y: 9, distance: 210.1
click at [57, 0] on div "Menu Inventory Administration Inventory Inventory Inventory Fulfillment Orders …" at bounding box center [654, 0] width 1309 height 0
click at [1271, 114] on icon at bounding box center [1275, 113] width 8 height 10
drag, startPoint x: 226, startPoint y: 13, endPoint x: 83, endPoint y: 8, distance: 143.1
click at [101, 0] on div "Menu Inventory Administration Inventory Inventory Inventory Fulfillment Orders …" at bounding box center [654, 0] width 1309 height 0
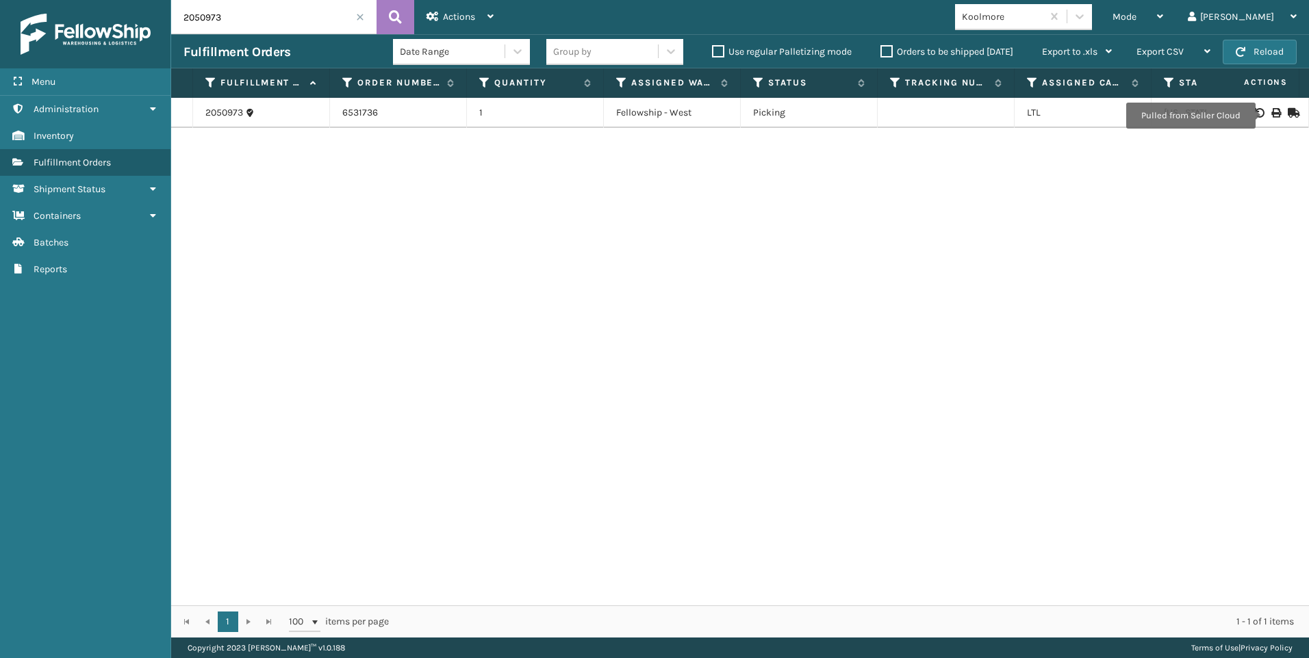
click at [1271, 115] on icon at bounding box center [1275, 113] width 8 height 10
drag, startPoint x: 224, startPoint y: 14, endPoint x: 108, endPoint y: 14, distance: 115.7
click at [120, 0] on div "Menu Inventory Administration Inventory Inventory Inventory Fulfillment Orders …" at bounding box center [654, 0] width 1309 height 0
click at [1271, 108] on icon at bounding box center [1275, 113] width 8 height 10
drag, startPoint x: 198, startPoint y: 16, endPoint x: 101, endPoint y: 16, distance: 96.5
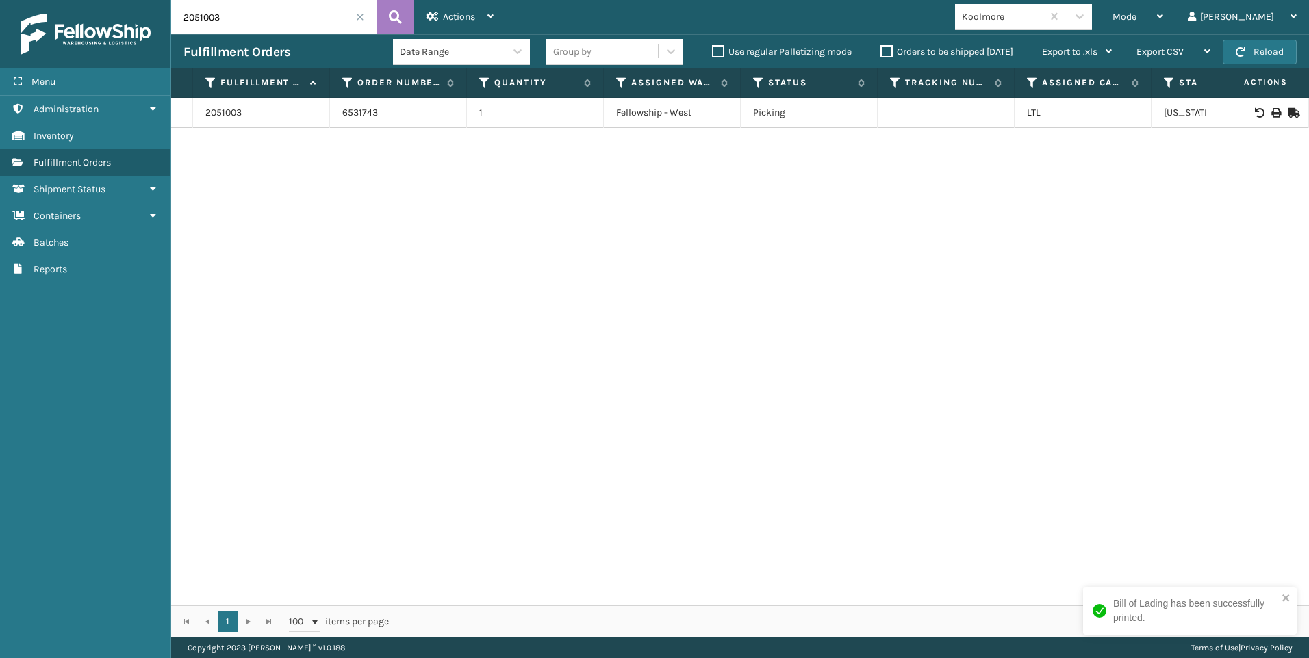
click at [103, 0] on div "Menu Inventory Administration Inventory Inventory Inventory Fulfillment Orders …" at bounding box center [654, 0] width 1309 height 0
click at [1271, 114] on icon at bounding box center [1275, 113] width 8 height 10
drag, startPoint x: 241, startPoint y: 11, endPoint x: 83, endPoint y: 12, distance: 157.4
click at [83, 0] on div "Menu Inventory Administration Inventory Inventory Inventory Fulfillment Orders …" at bounding box center [654, 0] width 1309 height 0
click at [1271, 113] on icon at bounding box center [1275, 113] width 8 height 10
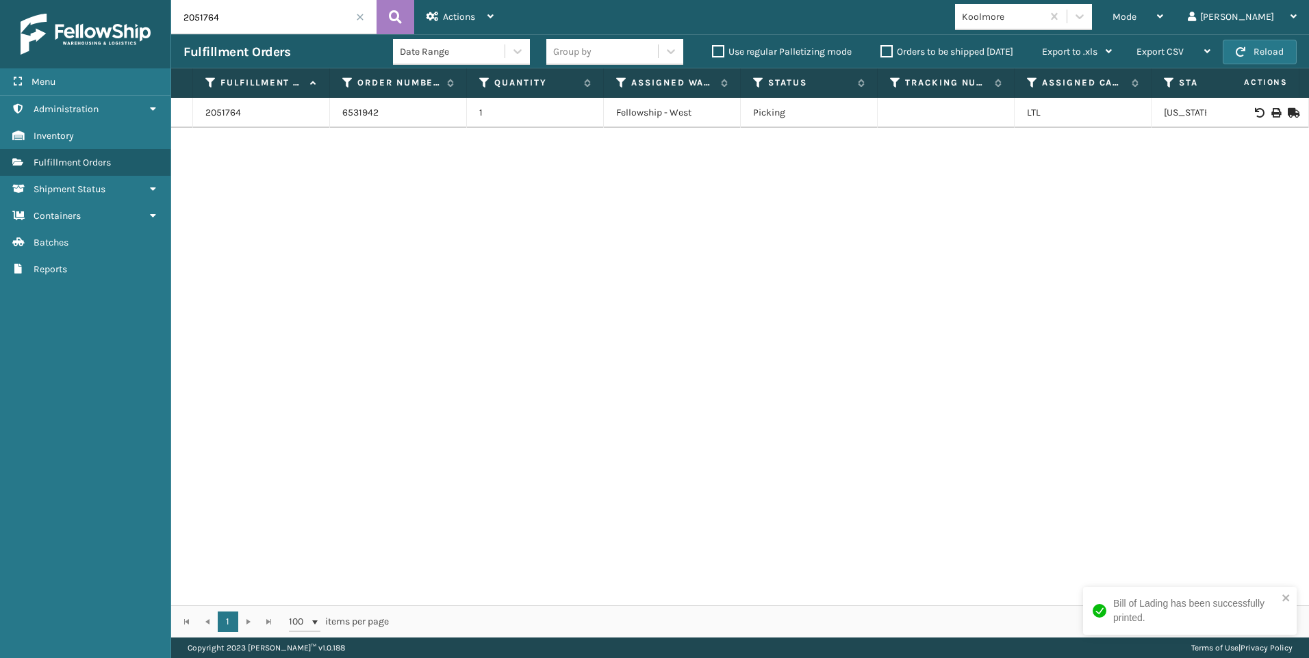
drag, startPoint x: -3, startPoint y: 24, endPoint x: 0, endPoint y: 36, distance: 12.0
click at [0, 27] on html "Bill of Lading has been successfully printed. Menu Inventory Administration Inv…" at bounding box center [654, 329] width 1309 height 658
click at [1270, 110] on div at bounding box center [1256, 113] width 77 height 10
click at [1271, 110] on icon at bounding box center [1275, 113] width 8 height 10
drag, startPoint x: 231, startPoint y: 17, endPoint x: 126, endPoint y: 16, distance: 105.4
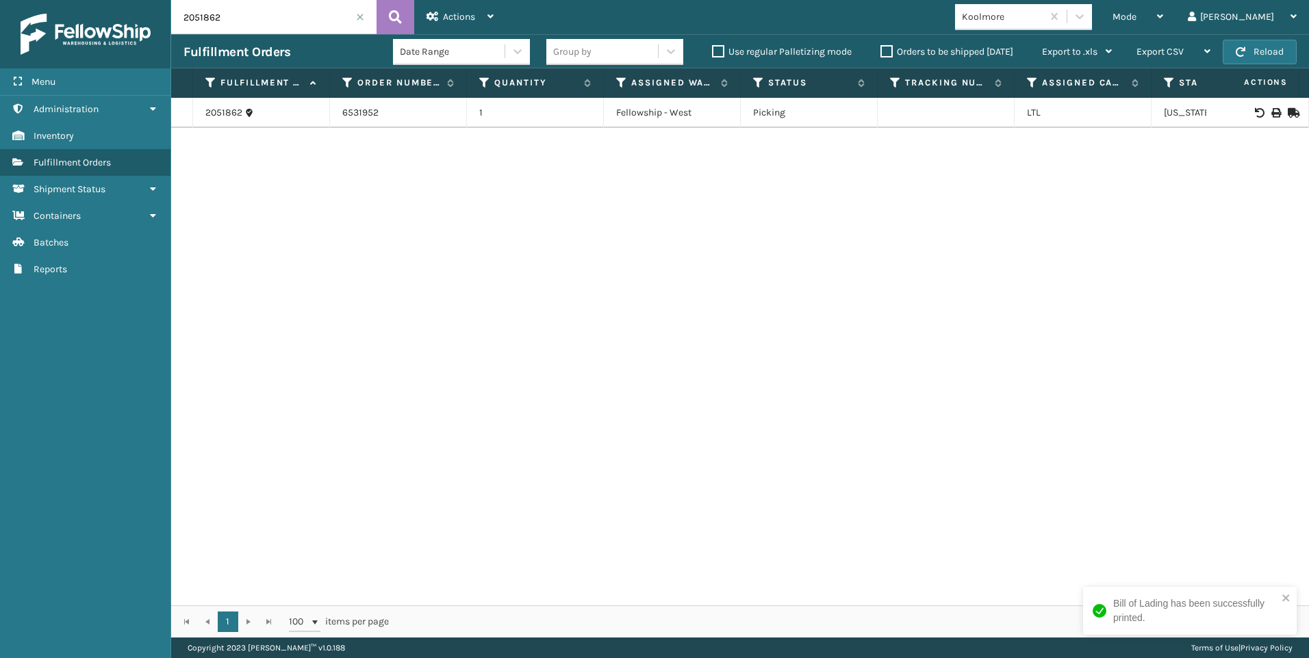
click at [147, 0] on div "Menu Inventory Administration Inventory Inventory Inventory Fulfillment Orders …" at bounding box center [654, 0] width 1309 height 0
click at [1271, 112] on icon at bounding box center [1275, 113] width 8 height 10
drag, startPoint x: 192, startPoint y: 26, endPoint x: 127, endPoint y: 0, distance: 70.7
click at [133, 0] on div "Menu Inventory Administration Inventory Inventory Inventory Fulfillment Orders …" at bounding box center [654, 0] width 1309 height 0
click at [1271, 110] on icon at bounding box center [1275, 113] width 8 height 10
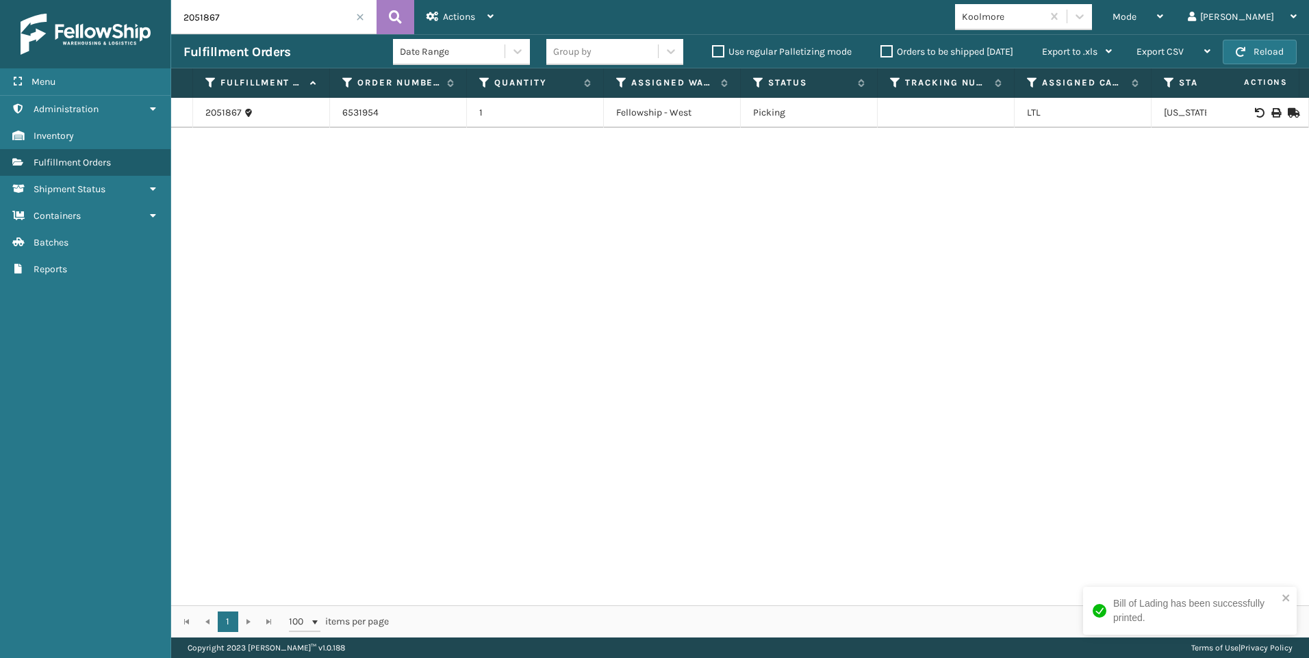
drag, startPoint x: 186, startPoint y: 18, endPoint x: 62, endPoint y: 18, distance: 123.9
click at [62, 0] on div "Menu Inventory Administration Inventory Inventory Inventory Fulfillment Orders …" at bounding box center [654, 0] width 1309 height 0
click at [1271, 112] on icon at bounding box center [1275, 113] width 8 height 10
drag, startPoint x: 172, startPoint y: 17, endPoint x: 112, endPoint y: 3, distance: 62.6
click at [127, 0] on div "Menu Inventory Administration Inventory Inventory Inventory Fulfillment Orders …" at bounding box center [654, 0] width 1309 height 0
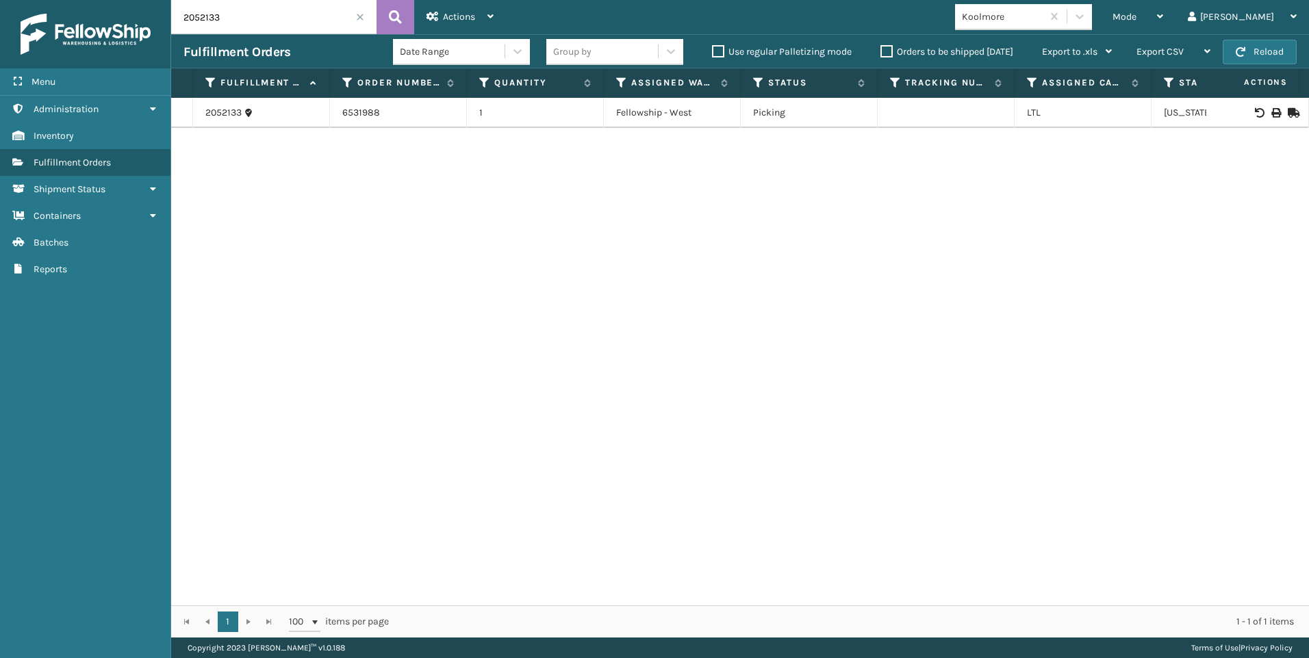
click at [1271, 113] on icon at bounding box center [1275, 113] width 8 height 10
drag, startPoint x: 282, startPoint y: 22, endPoint x: 25, endPoint y: 38, distance: 257.9
click at [40, 0] on div "Menu Inventory Administration Inventory Inventory Inventory Fulfillment Orders …" at bounding box center [654, 0] width 1309 height 0
click at [1271, 110] on icon at bounding box center [1275, 113] width 8 height 10
drag, startPoint x: 227, startPoint y: 14, endPoint x: 86, endPoint y: 2, distance: 141.5
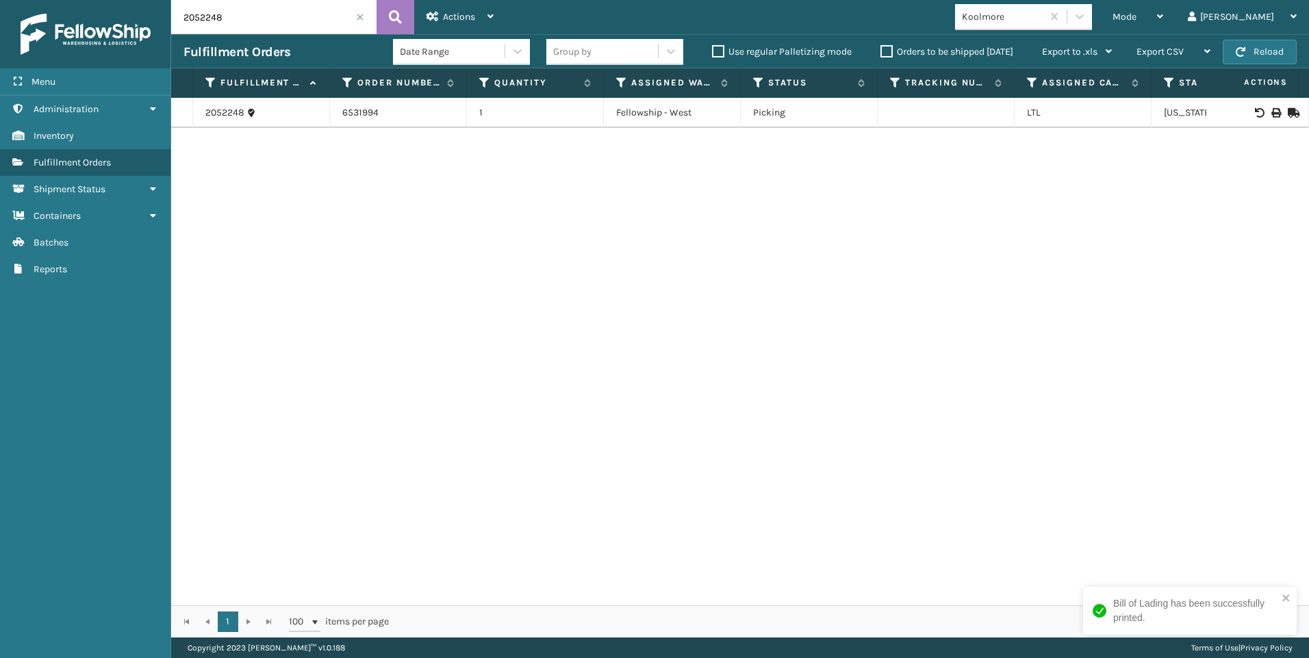
click at [107, 0] on div "Menu Inventory Administration Inventory Inventory Inventory Fulfillment Orders …" at bounding box center [654, 0] width 1309 height 0
click at [1271, 114] on icon at bounding box center [1275, 113] width 8 height 10
click at [103, 0] on div "Menu Inventory Administration Inventory Inventory Inventory Fulfillment Orders …" at bounding box center [654, 0] width 1309 height 0
click at [1271, 114] on icon at bounding box center [1275, 113] width 8 height 10
drag, startPoint x: 34, startPoint y: 12, endPoint x: 0, endPoint y: 17, distance: 33.9
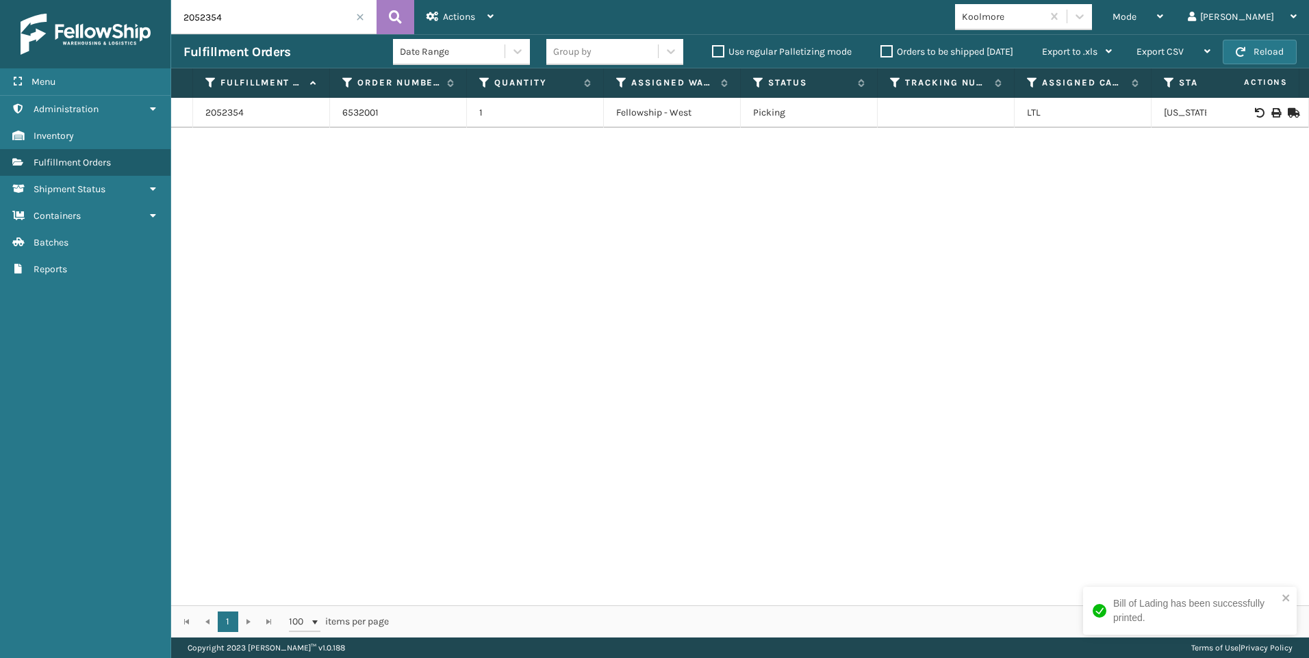
click at [8, 0] on div "Menu Inventory Administration Inventory Inventory Inventory Fulfillment Orders …" at bounding box center [654, 0] width 1309 height 0
click at [1271, 114] on icon at bounding box center [1275, 113] width 8 height 10
click at [78, 0] on div "Menu Inventory Administration Inventory Inventory Inventory Fulfillment Orders …" at bounding box center [654, 0] width 1309 height 0
click at [1271, 108] on icon at bounding box center [1275, 113] width 8 height 10
drag, startPoint x: 242, startPoint y: 25, endPoint x: 0, endPoint y: 19, distance: 242.4
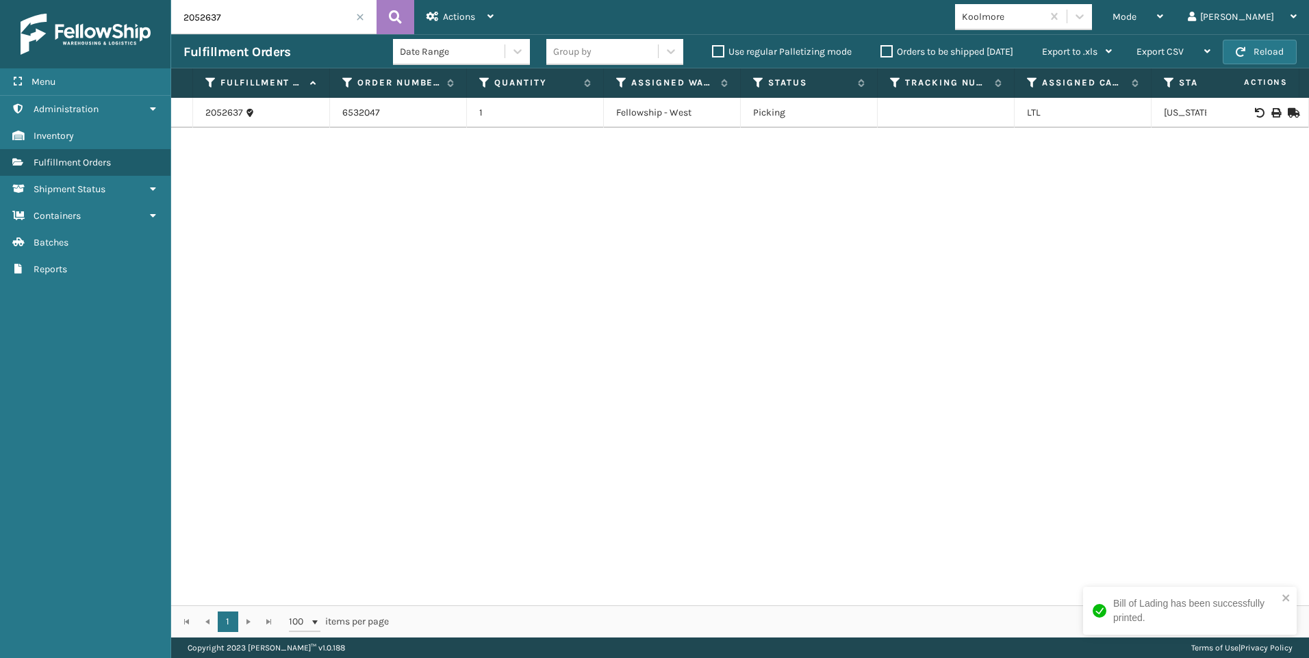
click at [44, 0] on div "Menu Inventory Administration Inventory Inventory Inventory Fulfillment Orders …" at bounding box center [654, 0] width 1309 height 0
click at [330, 16] on input "2052637" at bounding box center [273, 17] width 205 height 34
click at [1271, 110] on icon at bounding box center [1275, 113] width 8 height 10
drag, startPoint x: 106, startPoint y: 21, endPoint x: 8, endPoint y: 26, distance: 98.0
click at [18, 0] on div "Menu Inventory Administration Inventory Inventory Inventory Fulfillment Orders …" at bounding box center [654, 0] width 1309 height 0
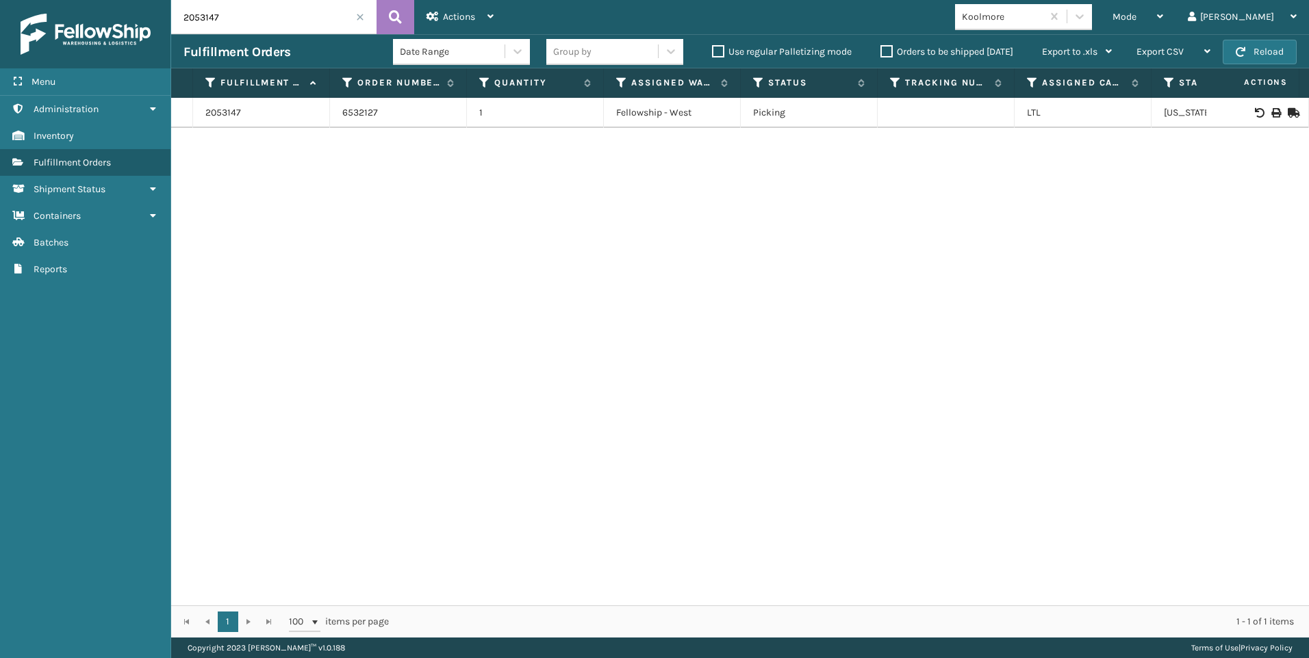
click at [1265, 118] on td at bounding box center [1257, 113] width 103 height 30
click at [1271, 108] on icon at bounding box center [1275, 113] width 8 height 10
drag, startPoint x: 217, startPoint y: 21, endPoint x: 101, endPoint y: 14, distance: 115.8
click at [107, 0] on div "Menu Inventory Administration Inventory Inventory Inventory Fulfillment Orders …" at bounding box center [654, 0] width 1309 height 0
click at [1267, 103] on td at bounding box center [1257, 113] width 103 height 30
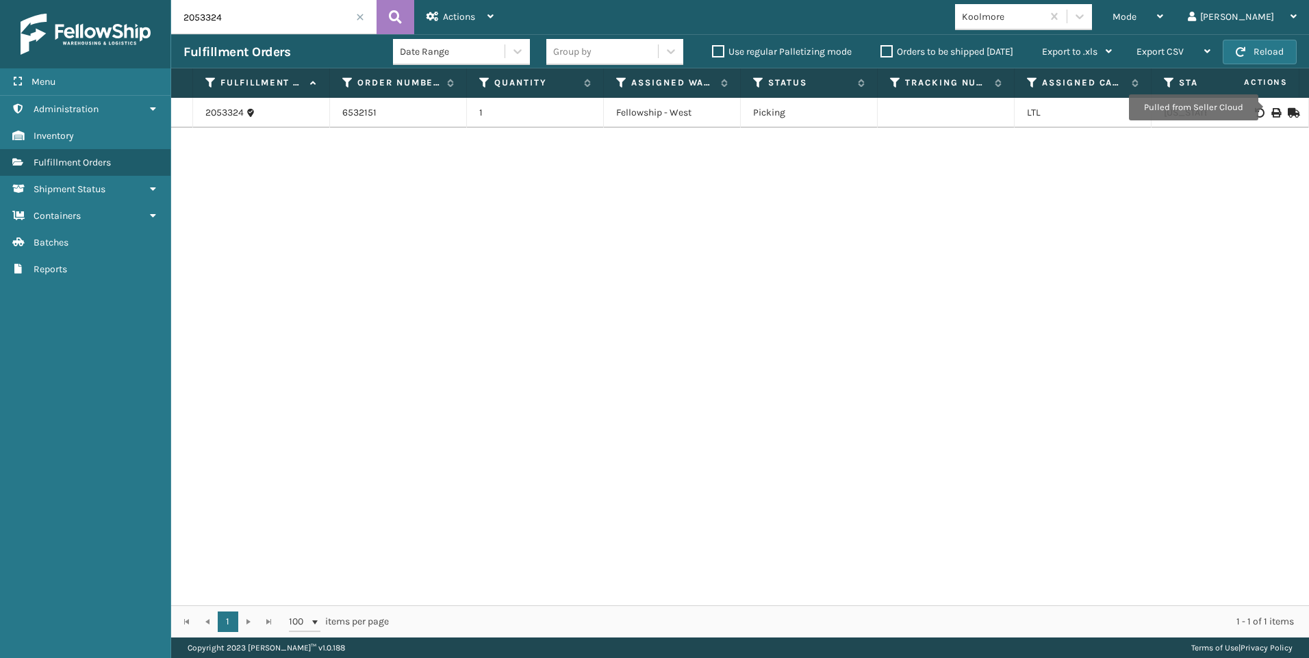
click at [1271, 113] on icon at bounding box center [1275, 113] width 8 height 10
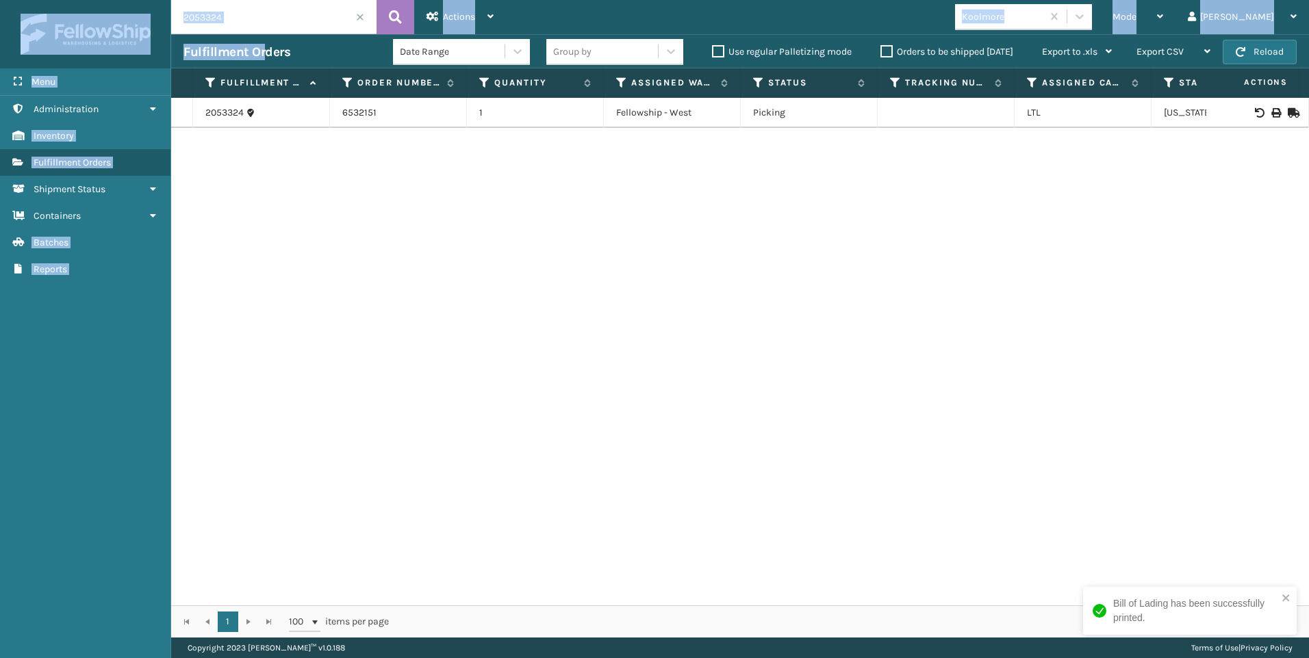
drag, startPoint x: 262, startPoint y: 34, endPoint x: 90, endPoint y: 16, distance: 173.5
click at [90, 0] on div "Menu Inventory Administration Inventory Inventory Inventory Fulfillment Orders …" at bounding box center [654, 0] width 1309 height 0
drag, startPoint x: 90, startPoint y: 16, endPoint x: 225, endPoint y: 16, distance: 135.5
click at [220, 16] on input "2053324" at bounding box center [273, 17] width 205 height 34
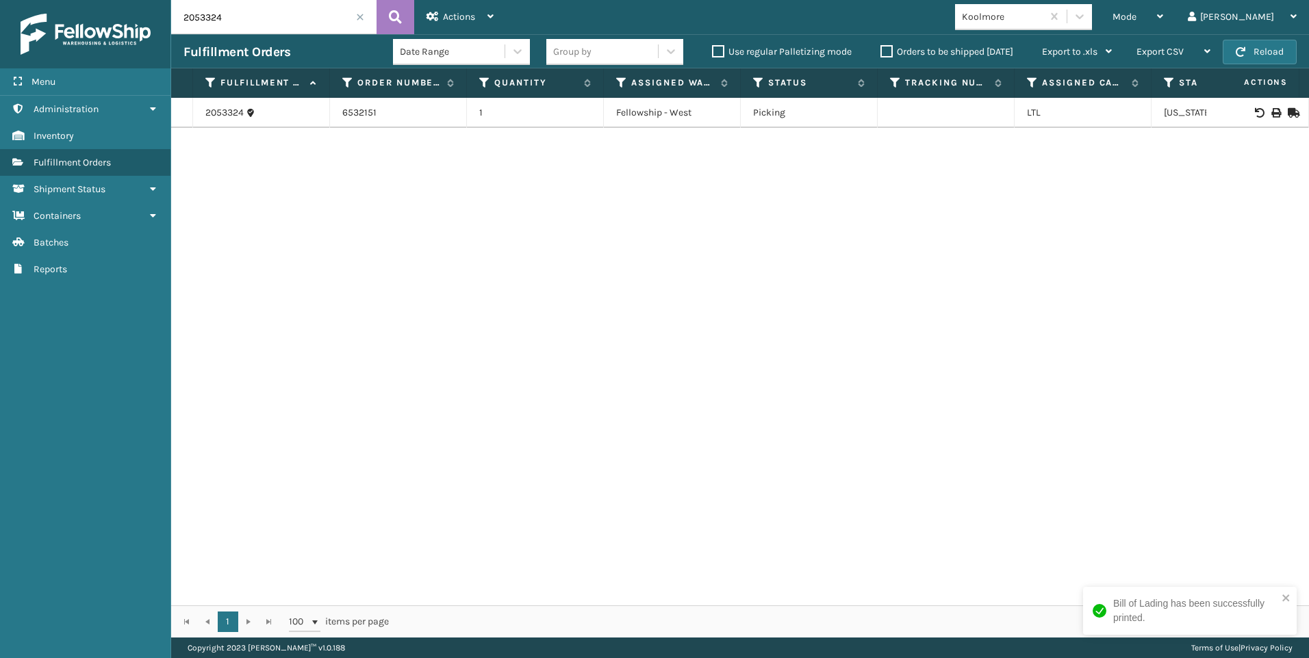
drag, startPoint x: 221, startPoint y: 16, endPoint x: 167, endPoint y: 16, distance: 54.1
click at [176, 16] on input "2053324" at bounding box center [273, 17] width 205 height 34
click at [1271, 111] on icon at bounding box center [1275, 113] width 8 height 10
drag, startPoint x: 242, startPoint y: 20, endPoint x: 130, endPoint y: 17, distance: 112.3
click at [138, 0] on div "Menu Inventory Administration Inventory Inventory Inventory Fulfillment Orders …" at bounding box center [654, 0] width 1309 height 0
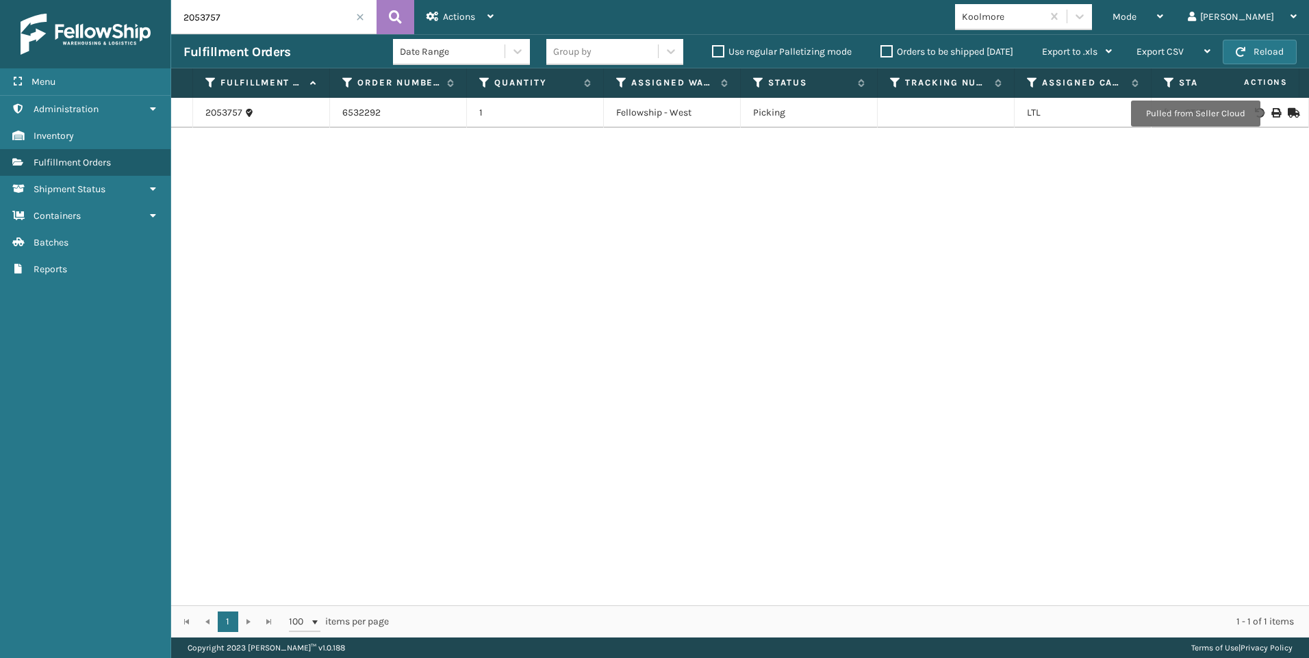
click at [1271, 114] on icon at bounding box center [1275, 113] width 8 height 10
drag, startPoint x: 224, startPoint y: 12, endPoint x: 75, endPoint y: 13, distance: 148.5
click at [106, 0] on div "Menu Inventory Administration Inventory Inventory Inventory Fulfillment Orders …" at bounding box center [654, 0] width 1309 height 0
click at [1271, 112] on icon at bounding box center [1275, 113] width 8 height 10
drag, startPoint x: 241, startPoint y: 12, endPoint x: 0, endPoint y: 36, distance: 242.2
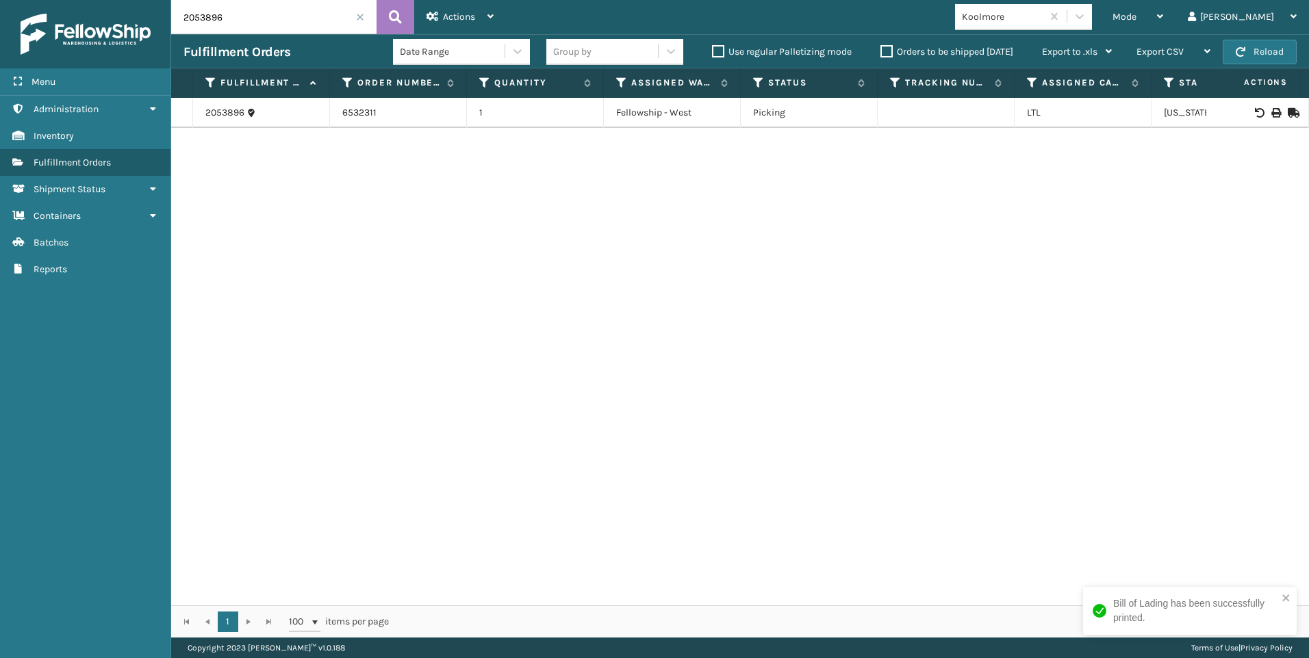
click at [94, 0] on div "Menu Inventory Administration Inventory Inventory Inventory Fulfillment Orders …" at bounding box center [654, 0] width 1309 height 0
click at [1260, 112] on div at bounding box center [1256, 113] width 77 height 10
click at [1271, 110] on icon at bounding box center [1275, 113] width 8 height 10
drag, startPoint x: 255, startPoint y: 10, endPoint x: 40, endPoint y: 27, distance: 214.9
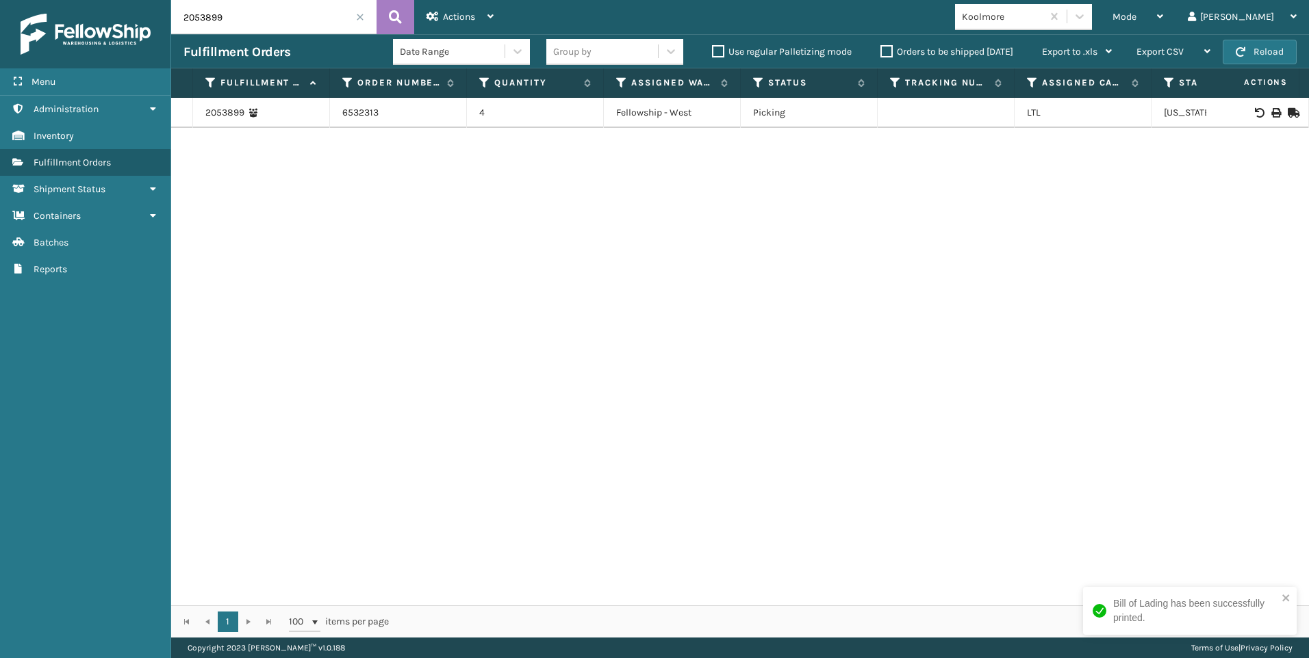
click at [46, 0] on div "Menu Inventory Administration Inventory Inventory Inventory Fulfillment Orders …" at bounding box center [654, 0] width 1309 height 0
click at [1271, 114] on icon at bounding box center [1275, 113] width 8 height 10
click at [0, 14] on html "Bill of Lading has been successfully printed. Menu Inventory Administration Inv…" at bounding box center [654, 329] width 1309 height 658
click at [1271, 111] on icon at bounding box center [1275, 113] width 8 height 10
drag, startPoint x: 248, startPoint y: 25, endPoint x: 57, endPoint y: 26, distance: 191.0
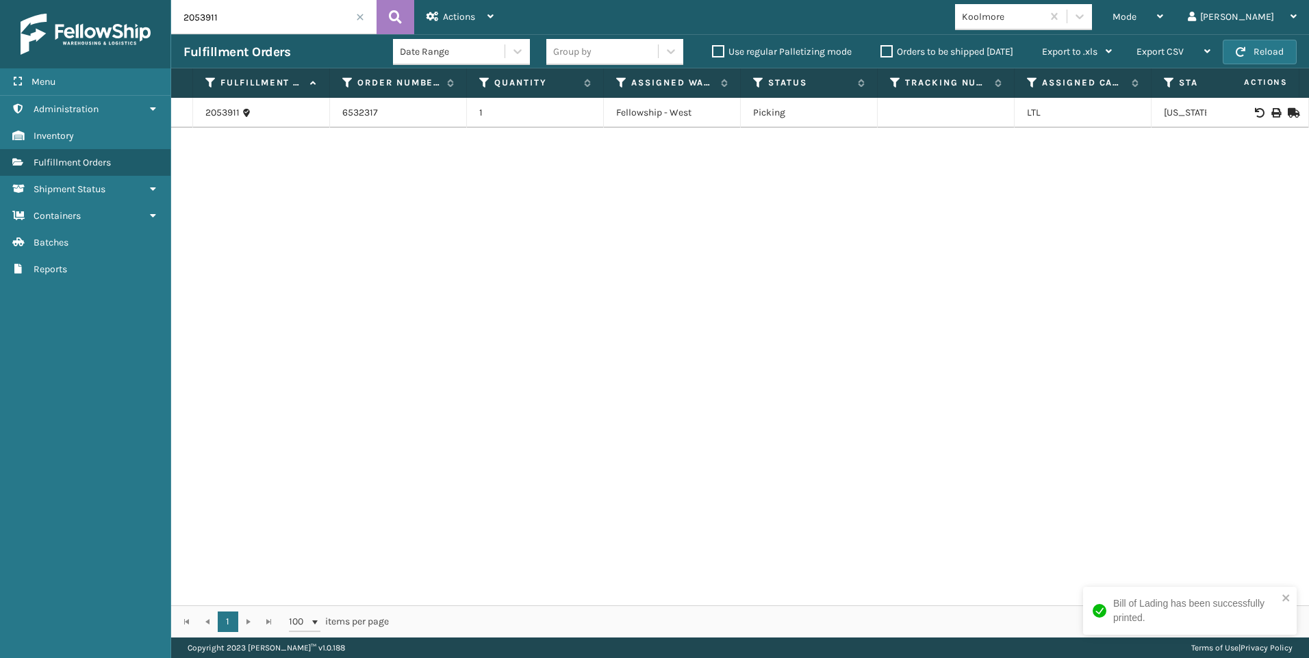
click at [79, 0] on div "Menu Inventory Administration Inventory Inventory Inventory Fulfillment Orders …" at bounding box center [654, 0] width 1309 height 0
click at [1271, 114] on icon at bounding box center [1275, 113] width 8 height 10
drag, startPoint x: 252, startPoint y: 21, endPoint x: 44, endPoint y: 18, distance: 207.4
click at [82, 0] on div "Menu Inventory Administration Inventory Inventory Inventory Fulfillment Orders …" at bounding box center [654, 0] width 1309 height 0
click at [1271, 114] on icon at bounding box center [1275, 113] width 8 height 10
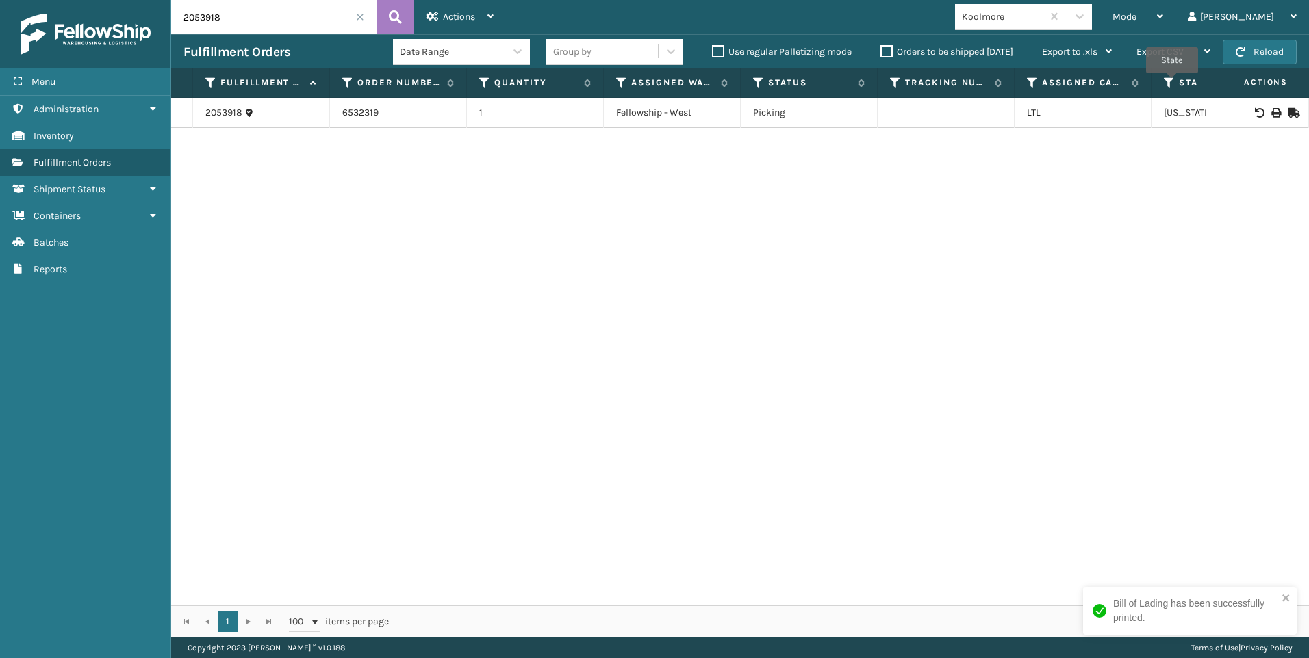
drag, startPoint x: 268, startPoint y: 31, endPoint x: 110, endPoint y: 42, distance: 158.5
click at [112, 0] on div "Menu Inventory Administration Inventory Inventory Inventory Fulfillment Orders …" at bounding box center [654, 0] width 1309 height 0
click at [1271, 116] on icon at bounding box center [1275, 113] width 8 height 10
drag, startPoint x: 270, startPoint y: 4, endPoint x: 74, endPoint y: -9, distance: 196.9
click at [74, 0] on html "Bill of Lading has been successfully printed. Menu Inventory Administration Inv…" at bounding box center [654, 329] width 1309 height 658
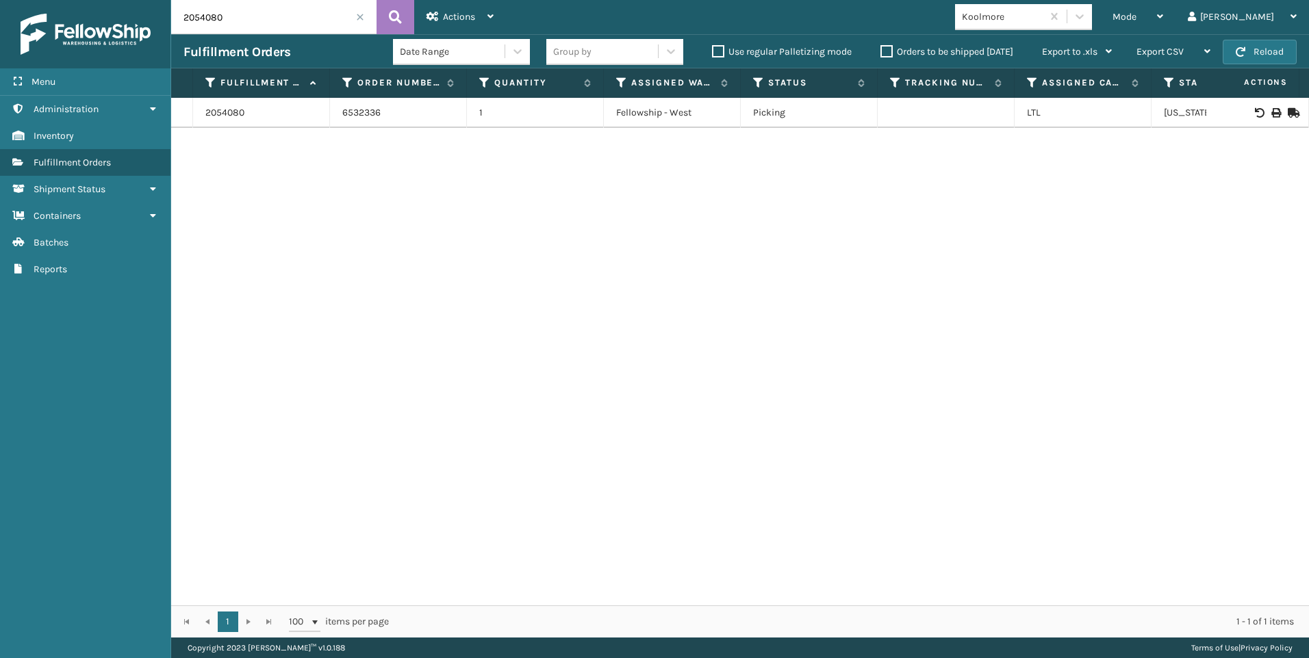
click at [1270, 114] on div at bounding box center [1256, 113] width 77 height 10
click at [1271, 112] on icon at bounding box center [1275, 113] width 8 height 10
drag, startPoint x: 261, startPoint y: 23, endPoint x: 45, endPoint y: 28, distance: 216.3
click at [57, 0] on div "Menu Inventory Administration Inventory Inventory Inventory Fulfillment Orders …" at bounding box center [654, 0] width 1309 height 0
click at [1271, 112] on div at bounding box center [1256, 113] width 77 height 10
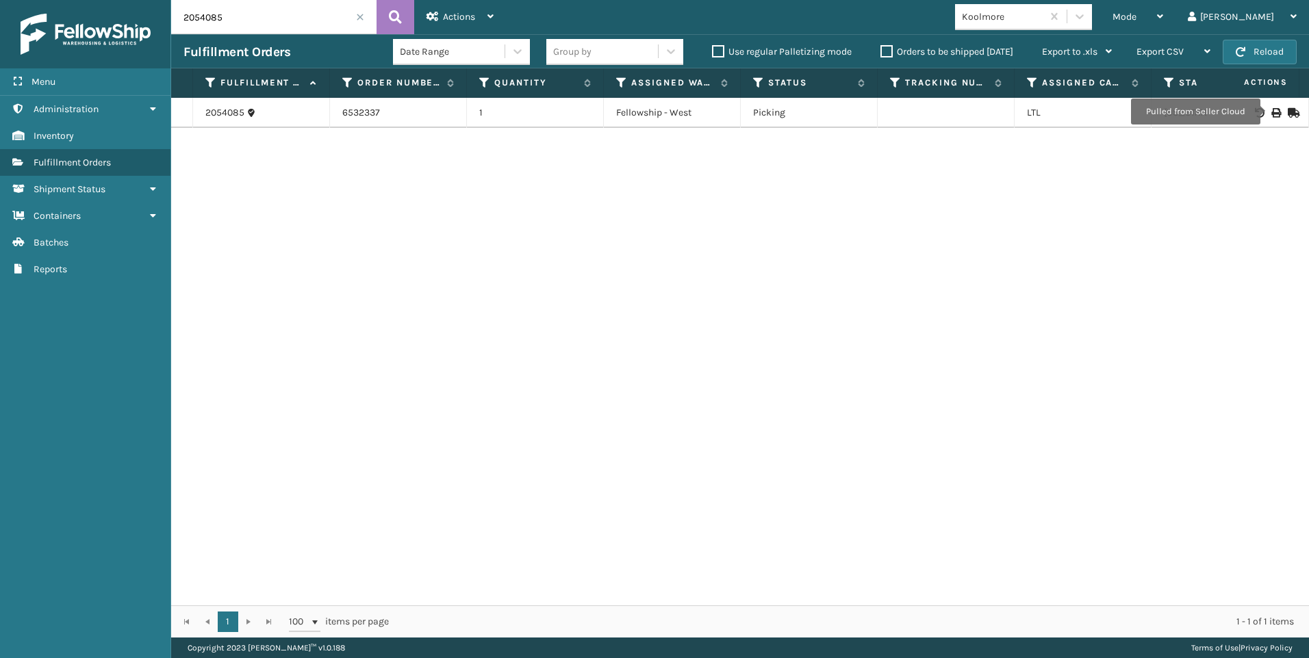
click at [1271, 112] on icon at bounding box center [1275, 113] width 8 height 10
drag, startPoint x: 237, startPoint y: 13, endPoint x: 57, endPoint y: 23, distance: 180.3
click at [77, 0] on div "Menu Inventory Administration Inventory Inventory Inventory Fulfillment Orders …" at bounding box center [654, 0] width 1309 height 0
type input "2054100"
click at [1271, 114] on icon at bounding box center [1275, 113] width 8 height 10
